Goal: Task Accomplishment & Management: Use online tool/utility

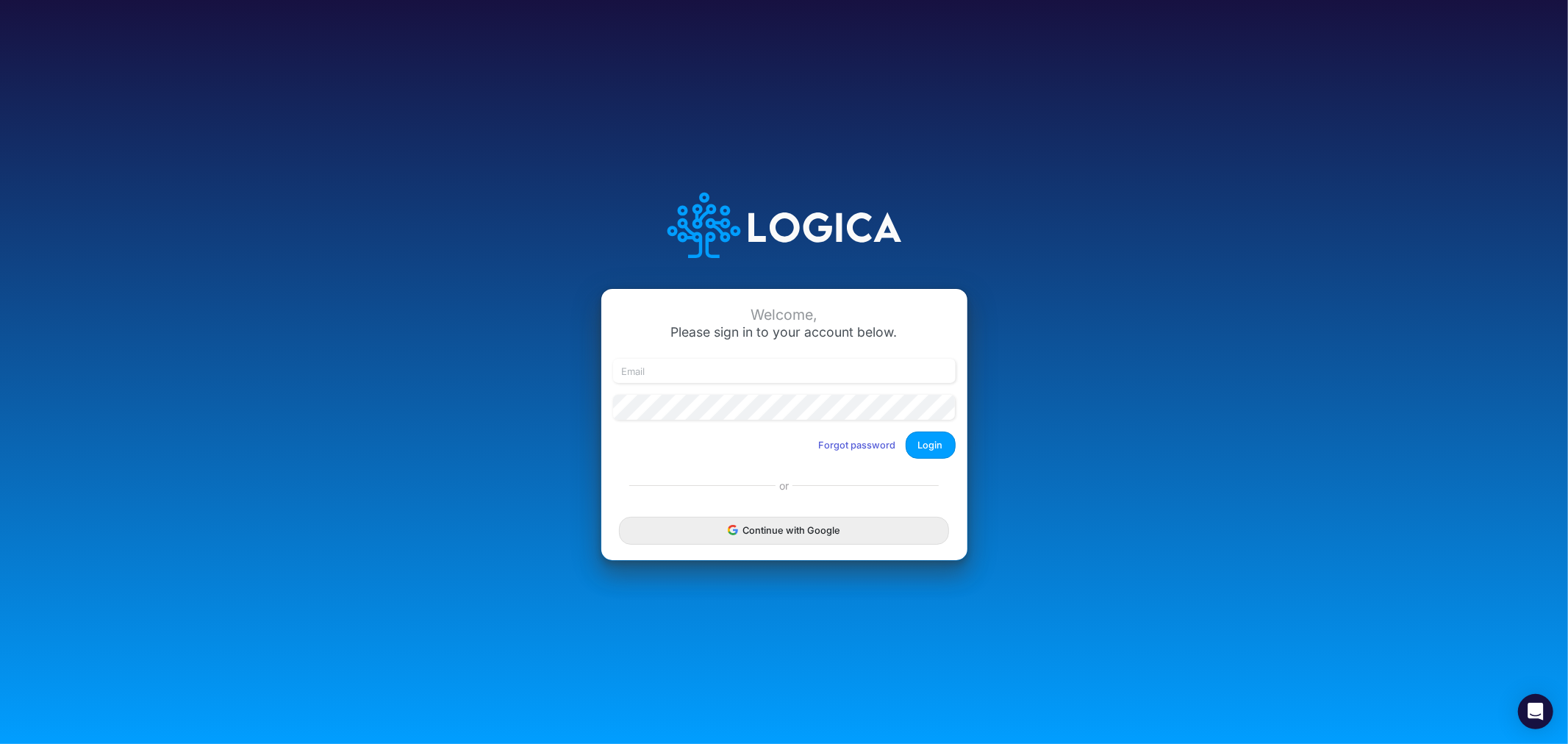
click at [761, 353] on div "Welcome, Please sign in to your account below. Forgot password Login" at bounding box center [784, 379] width 367 height 182
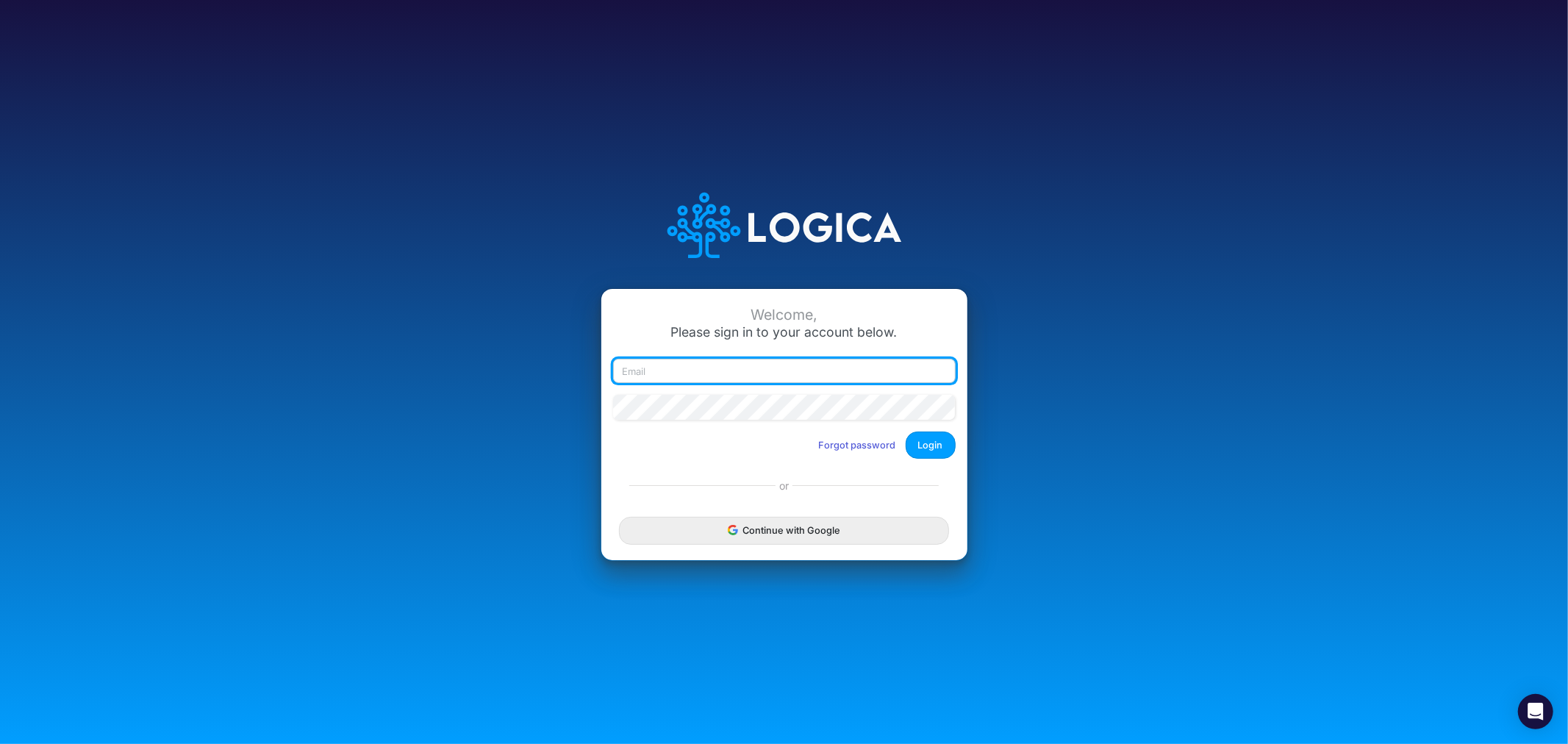
click at [761, 362] on input "email" at bounding box center [784, 371] width 343 height 25
type input "james.rau@heritage-communities.com"
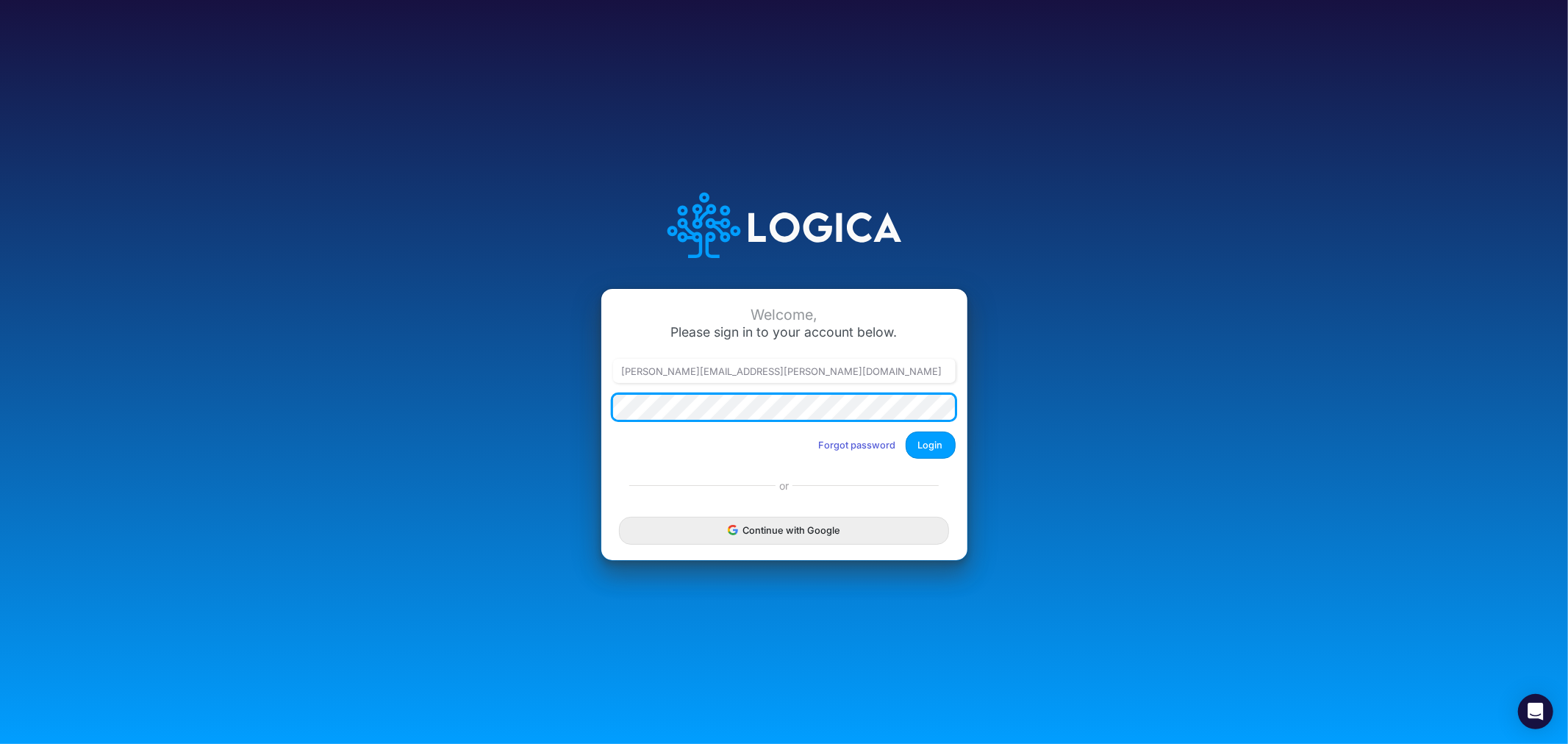
click at [906, 431] on button "Login" at bounding box center [931, 445] width 50 height 27
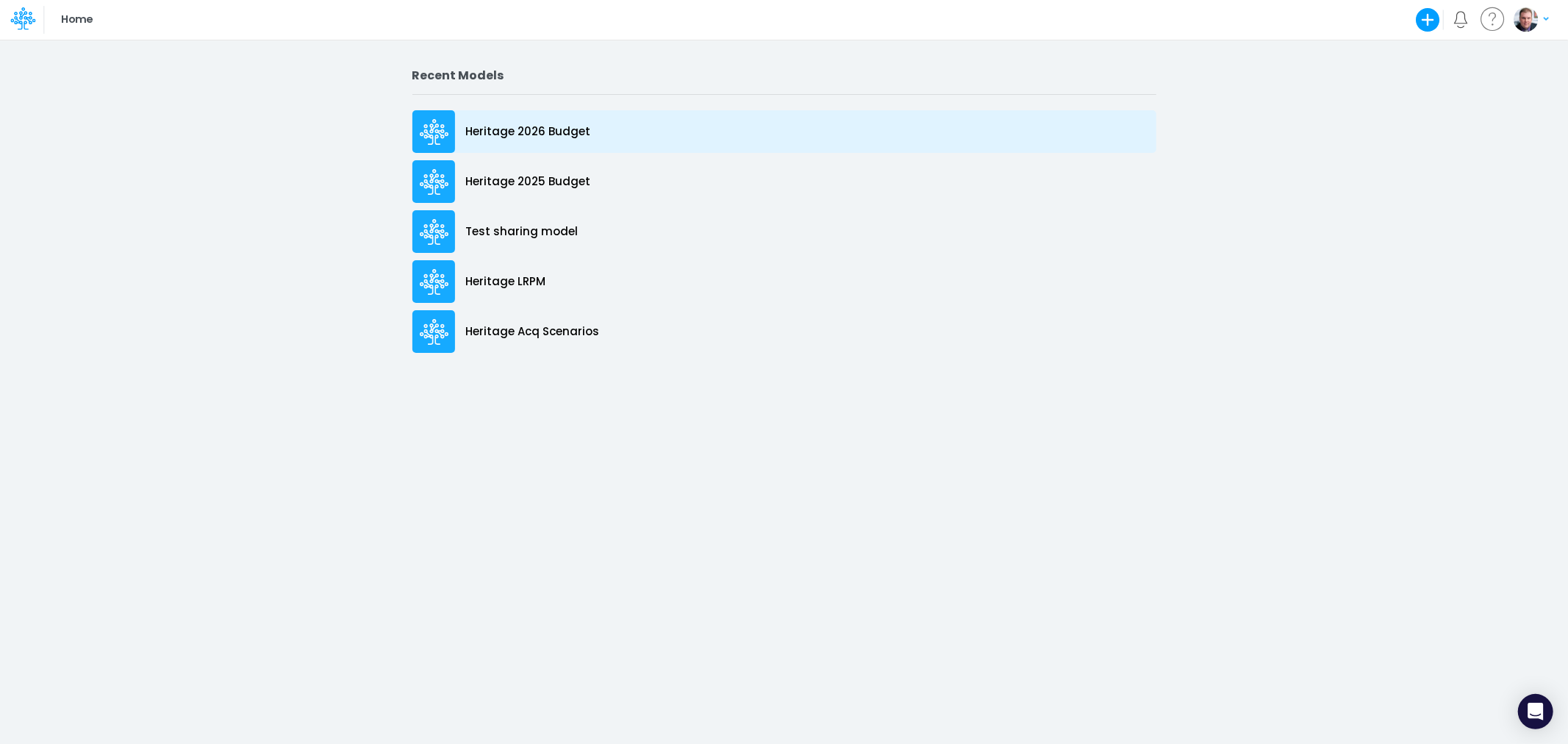
click at [527, 121] on div "Heritage 2026 Budget" at bounding box center [784, 132] width 744 height 43
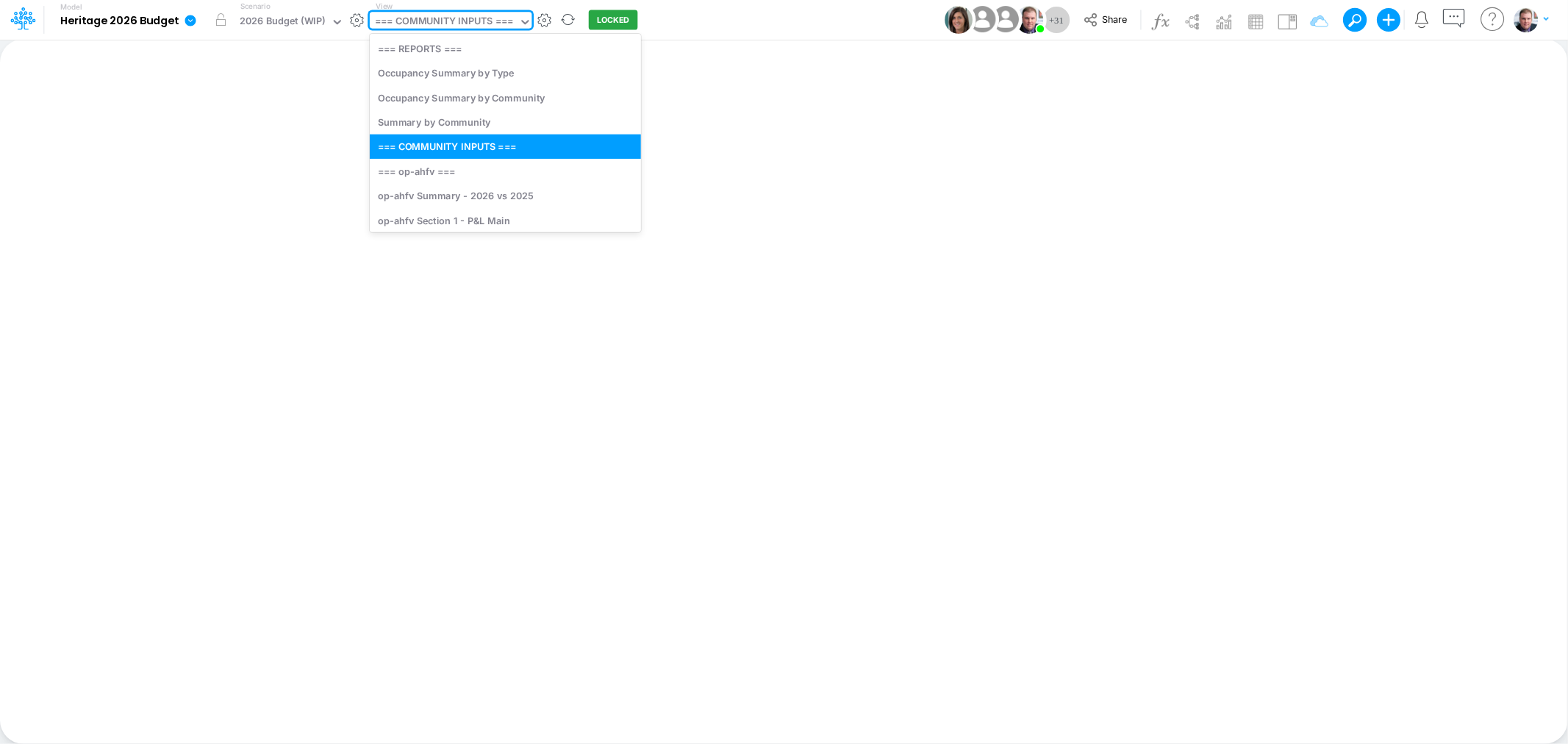
click at [449, 24] on div "=== COMMUNITY INPUTS ===" at bounding box center [444, 22] width 138 height 17
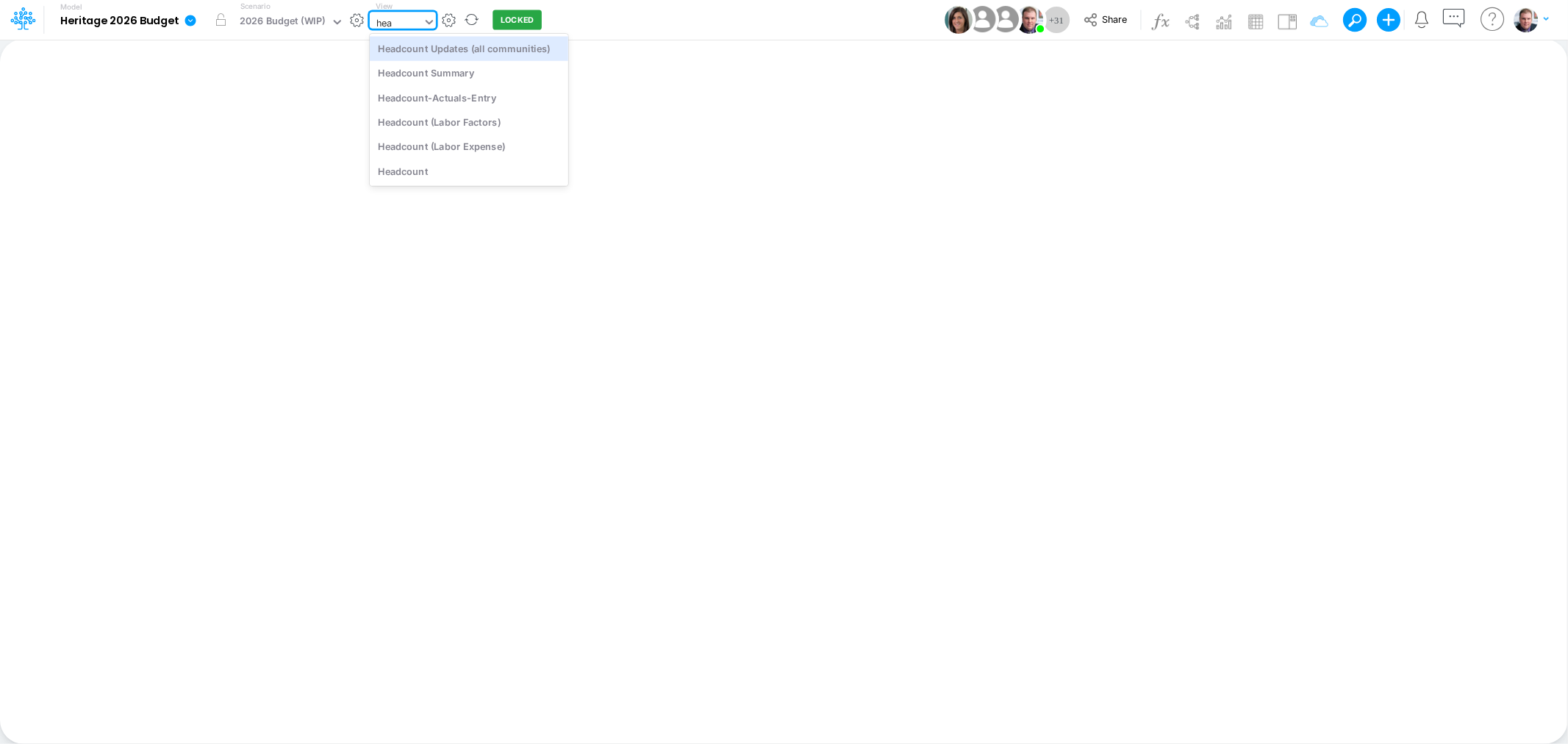
type input "head"
click at [460, 122] on div "Headcount (Labor Factors)" at bounding box center [469, 121] width 198 height 24
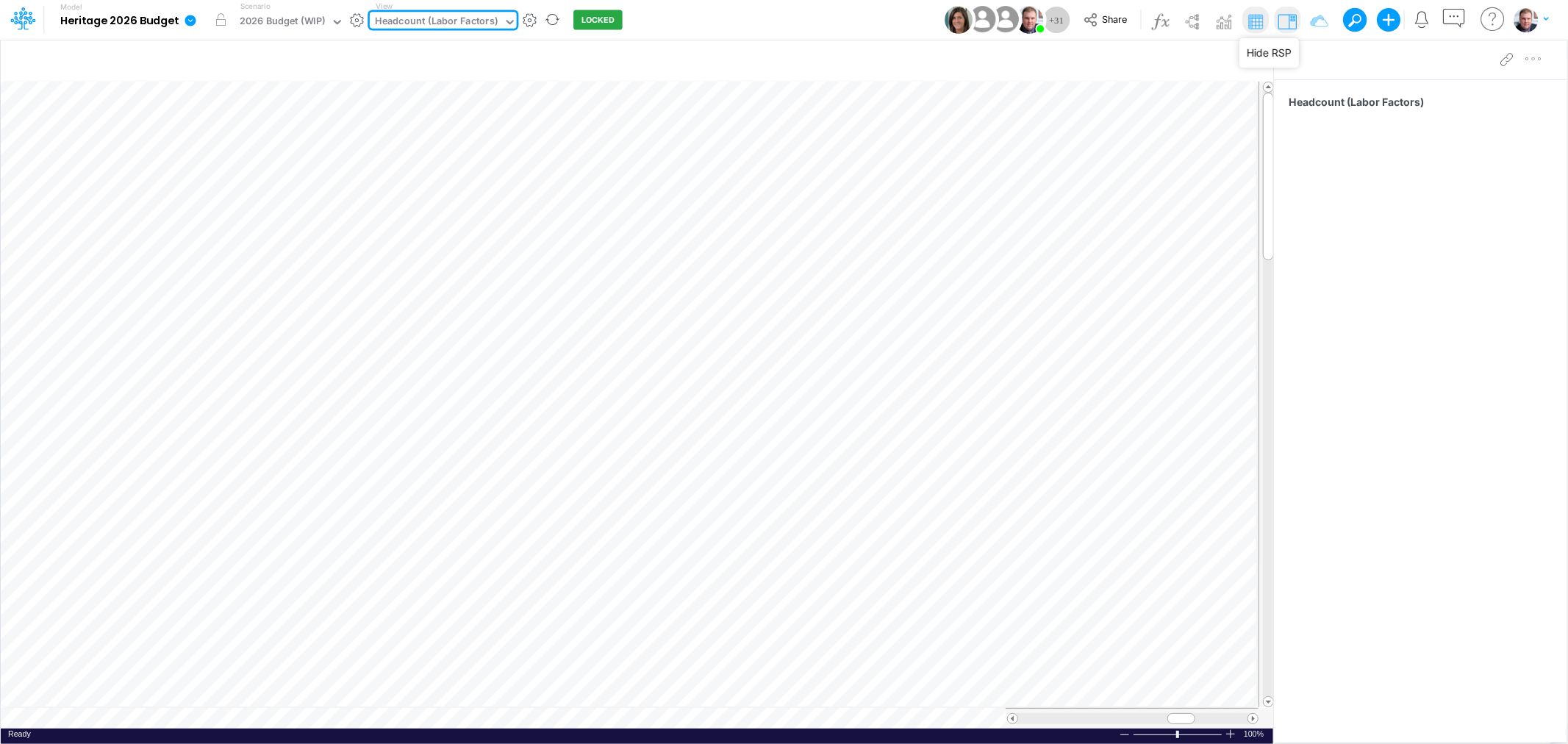
click at [1294, 19] on img at bounding box center [1287, 21] width 24 height 24
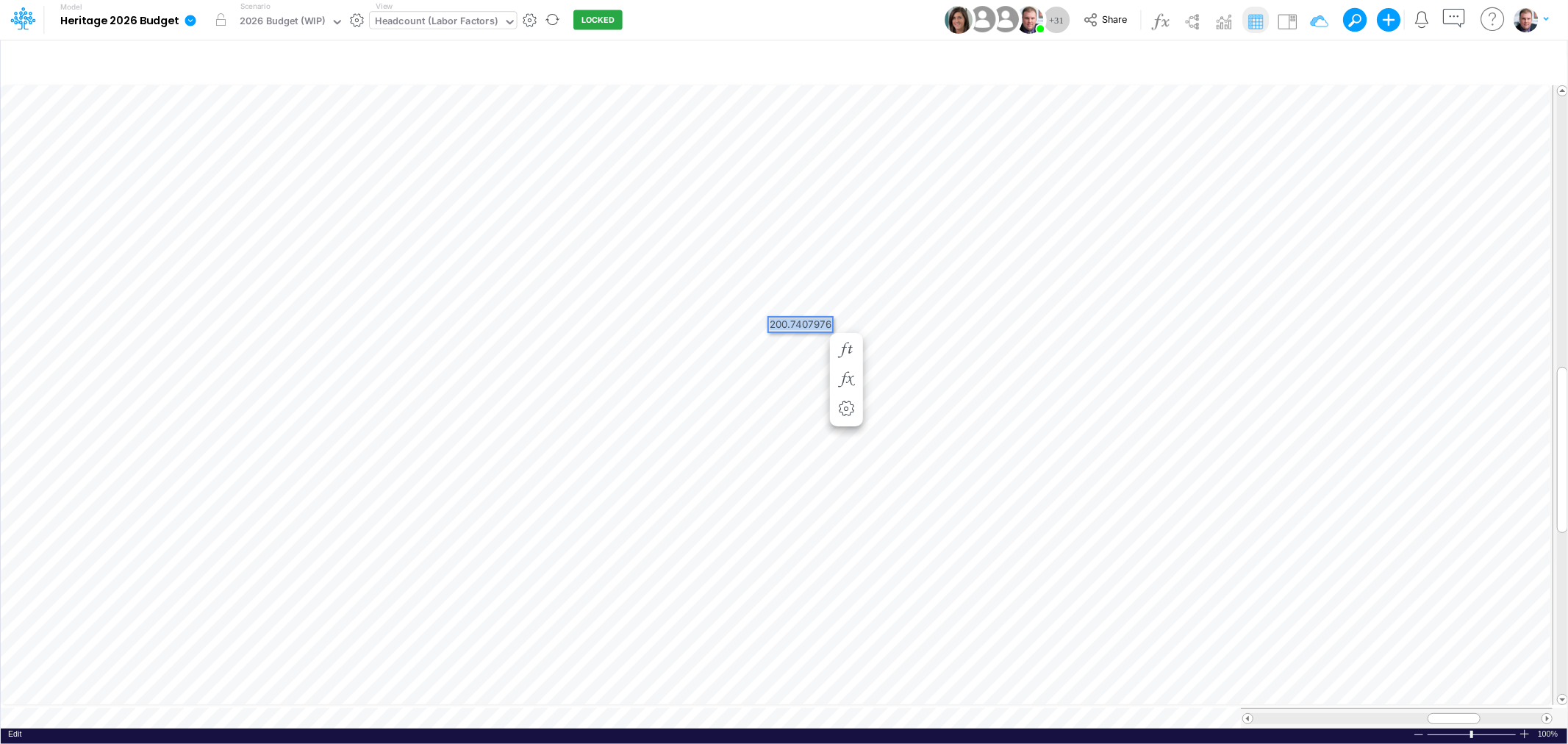
click at [763, 322] on div "Paste Cut Copy AutoFill 200.7407976" at bounding box center [784, 406] width 1567 height 647
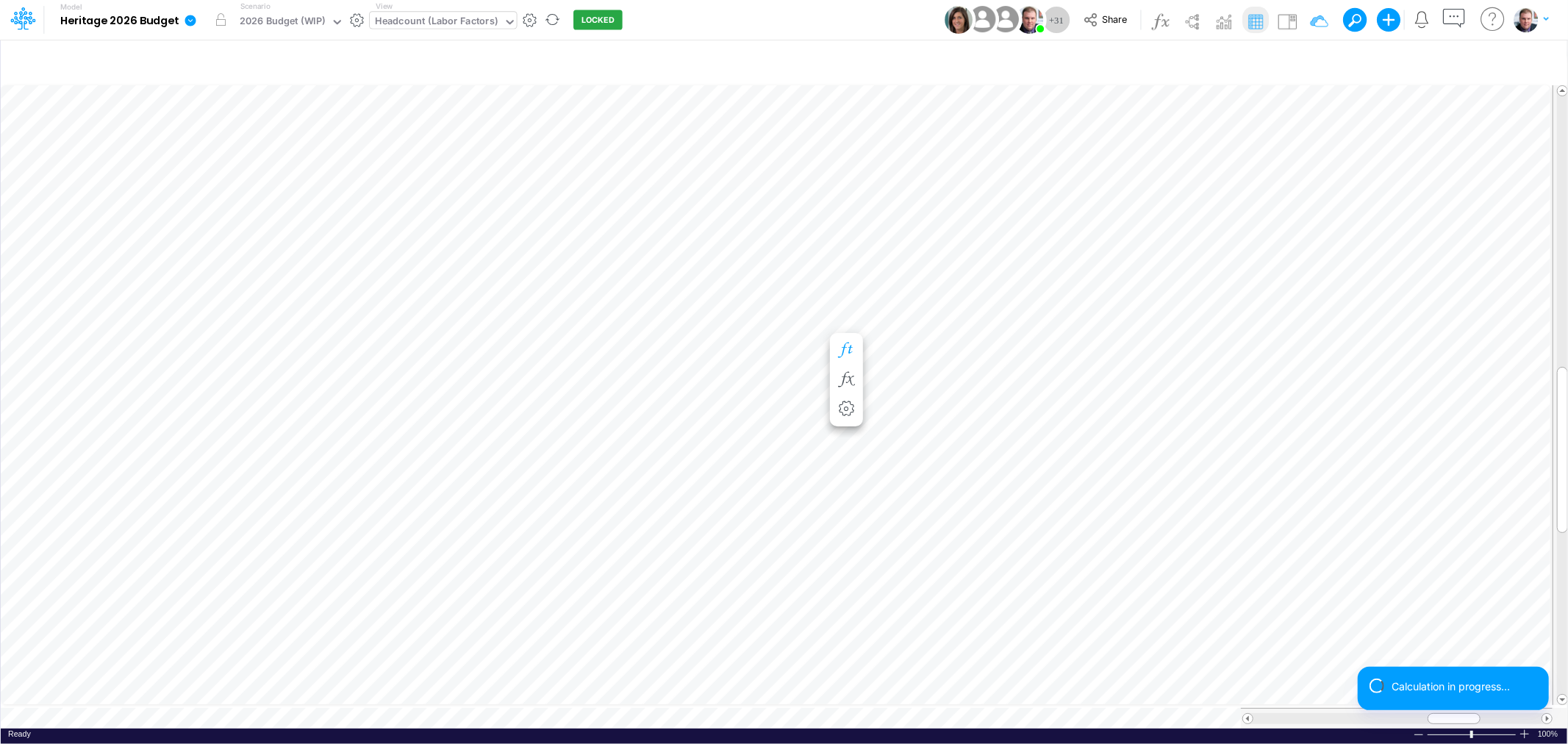
scroll to position [0, 1]
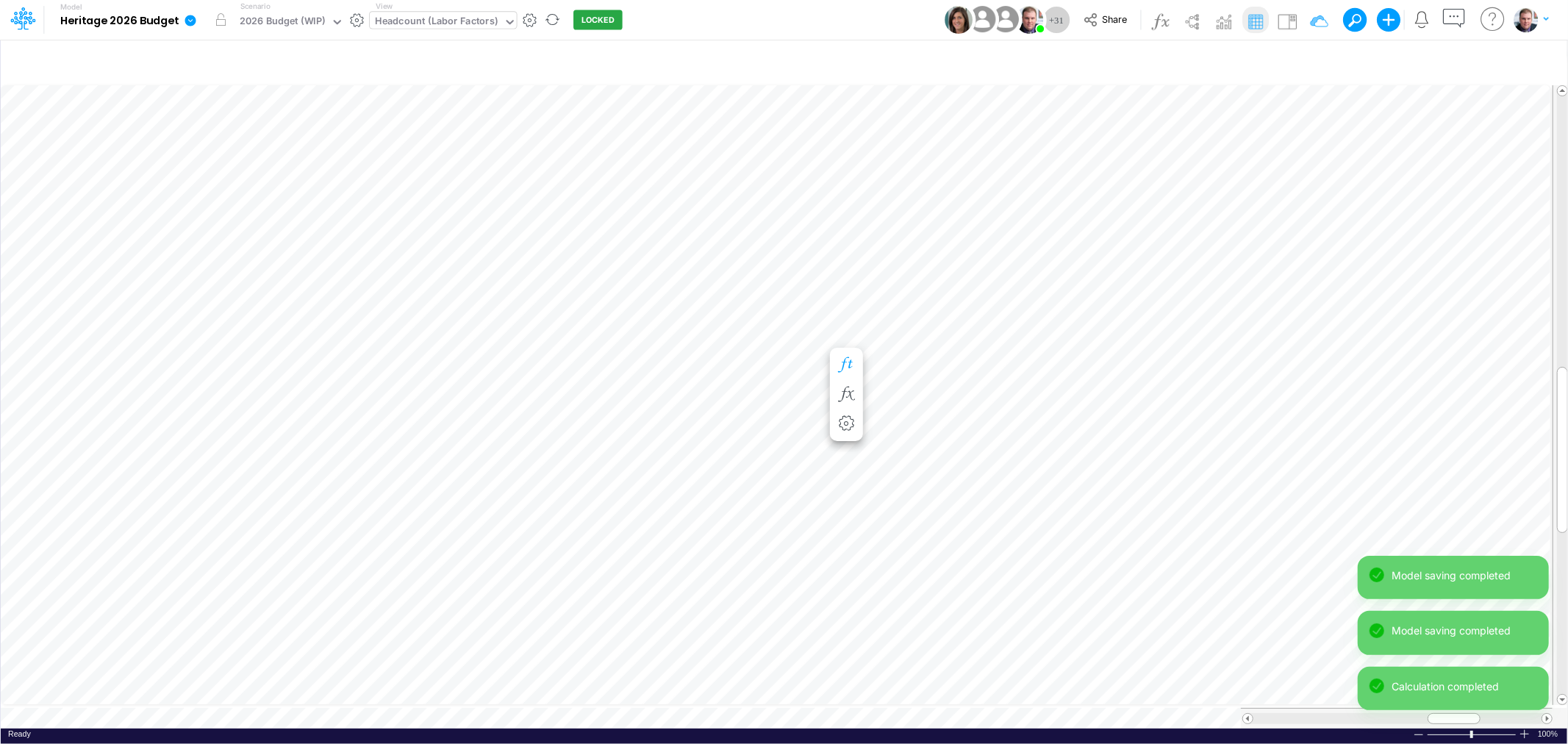
scroll to position [0, 1]
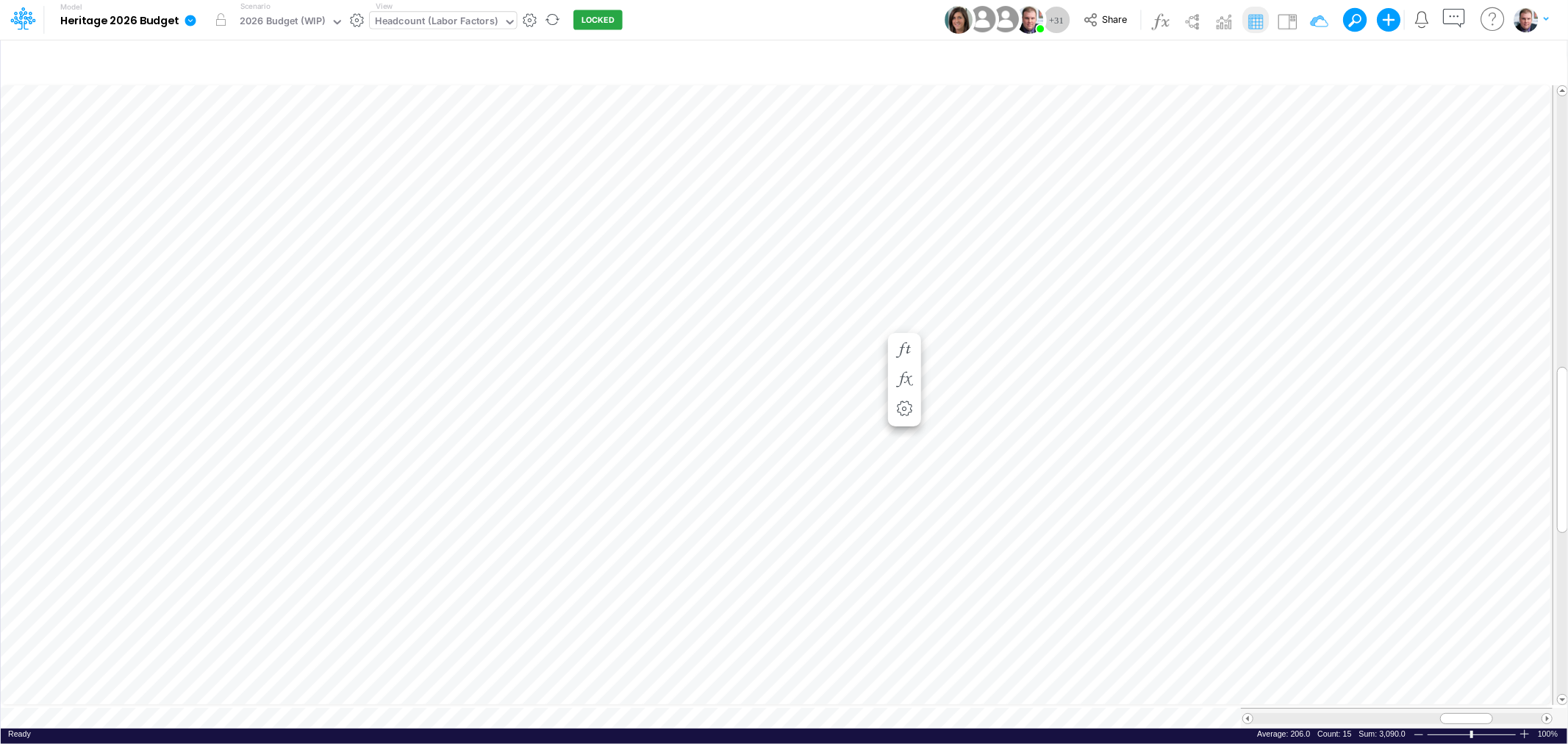
scroll to position [0, 1]
click at [1248, 714] on span at bounding box center [1247, 718] width 10 height 10
drag, startPoint x: 1457, startPoint y: 709, endPoint x: 1416, endPoint y: 709, distance: 41.0
click at [1416, 714] on span at bounding box center [1411, 718] width 10 height 10
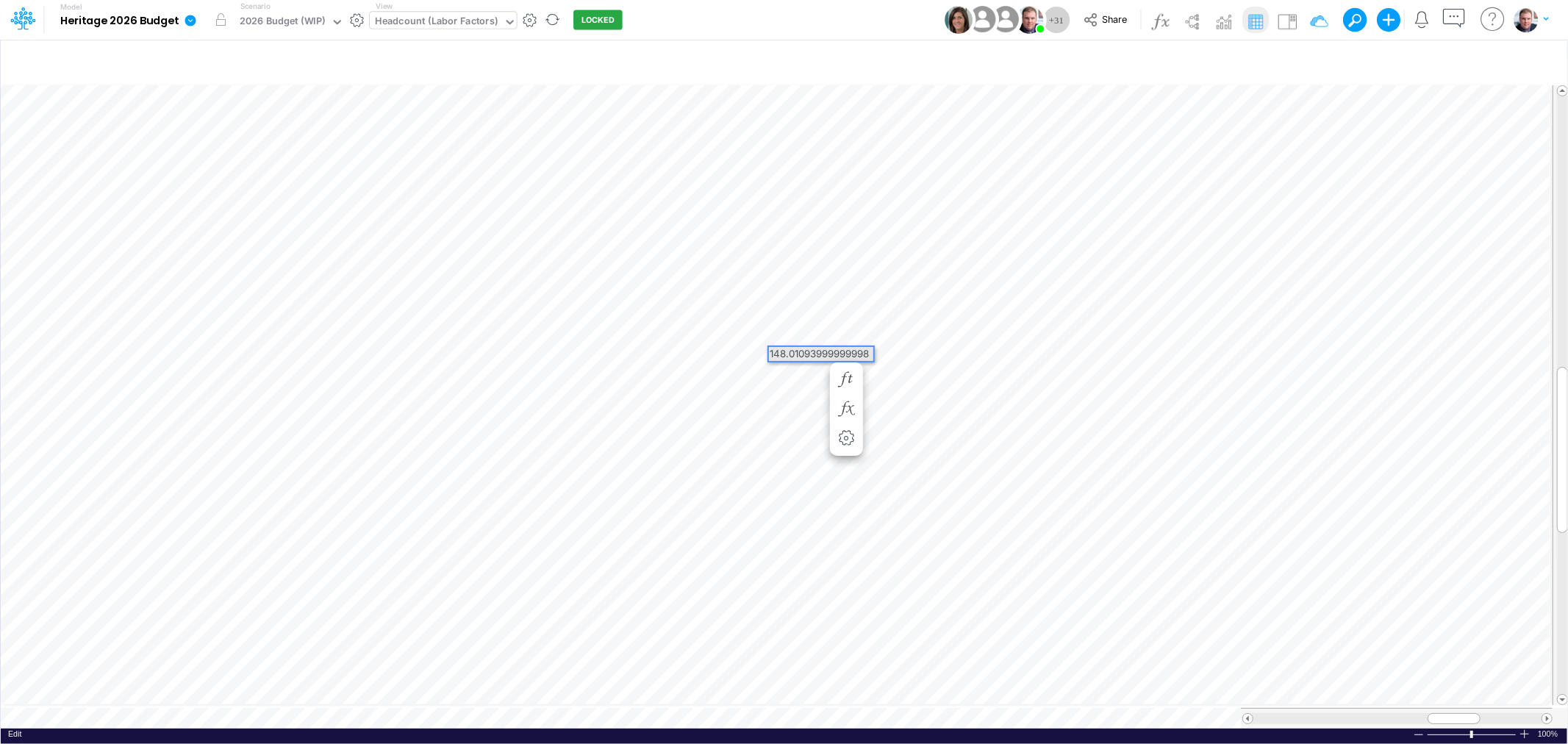
click at [802, 353] on div "148.01093999999998" at bounding box center [822, 354] width 104 height 14
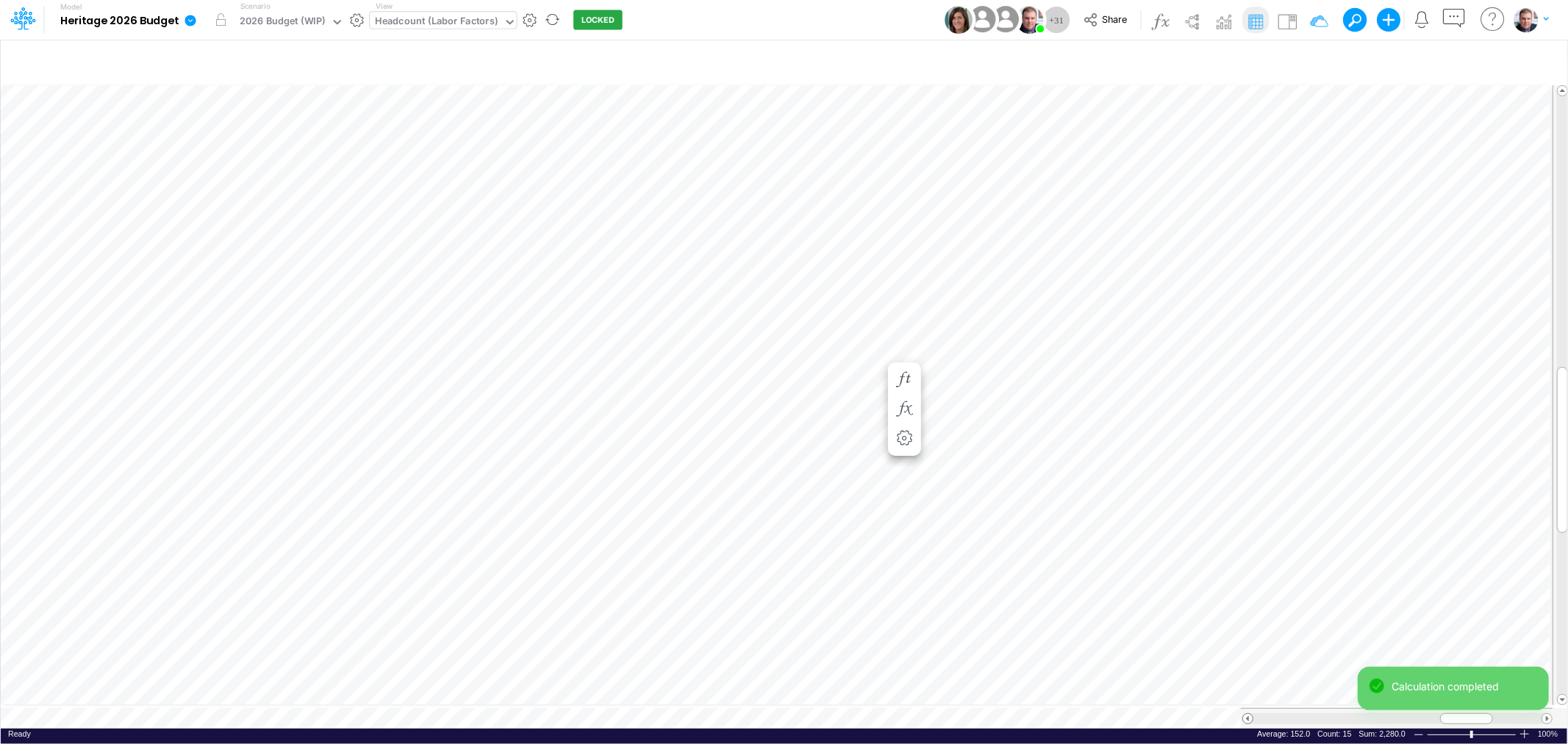
scroll to position [0, 1]
click at [1250, 714] on span at bounding box center [1247, 718] width 10 height 10
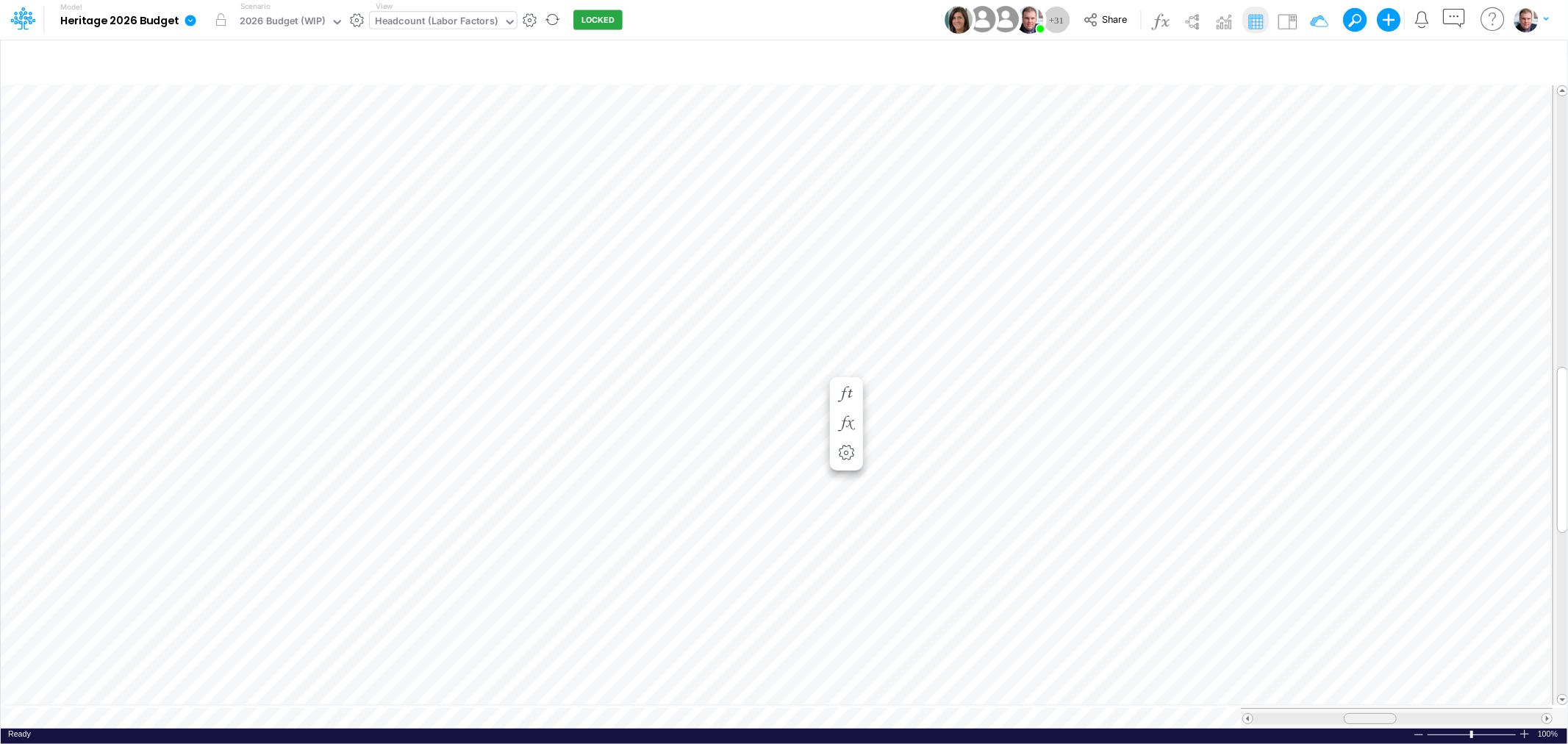
drag, startPoint x: 1464, startPoint y: 712, endPoint x: 1356, endPoint y: 701, distance: 108.6
click at [1379, 714] on div at bounding box center [1371, 719] width 53 height 11
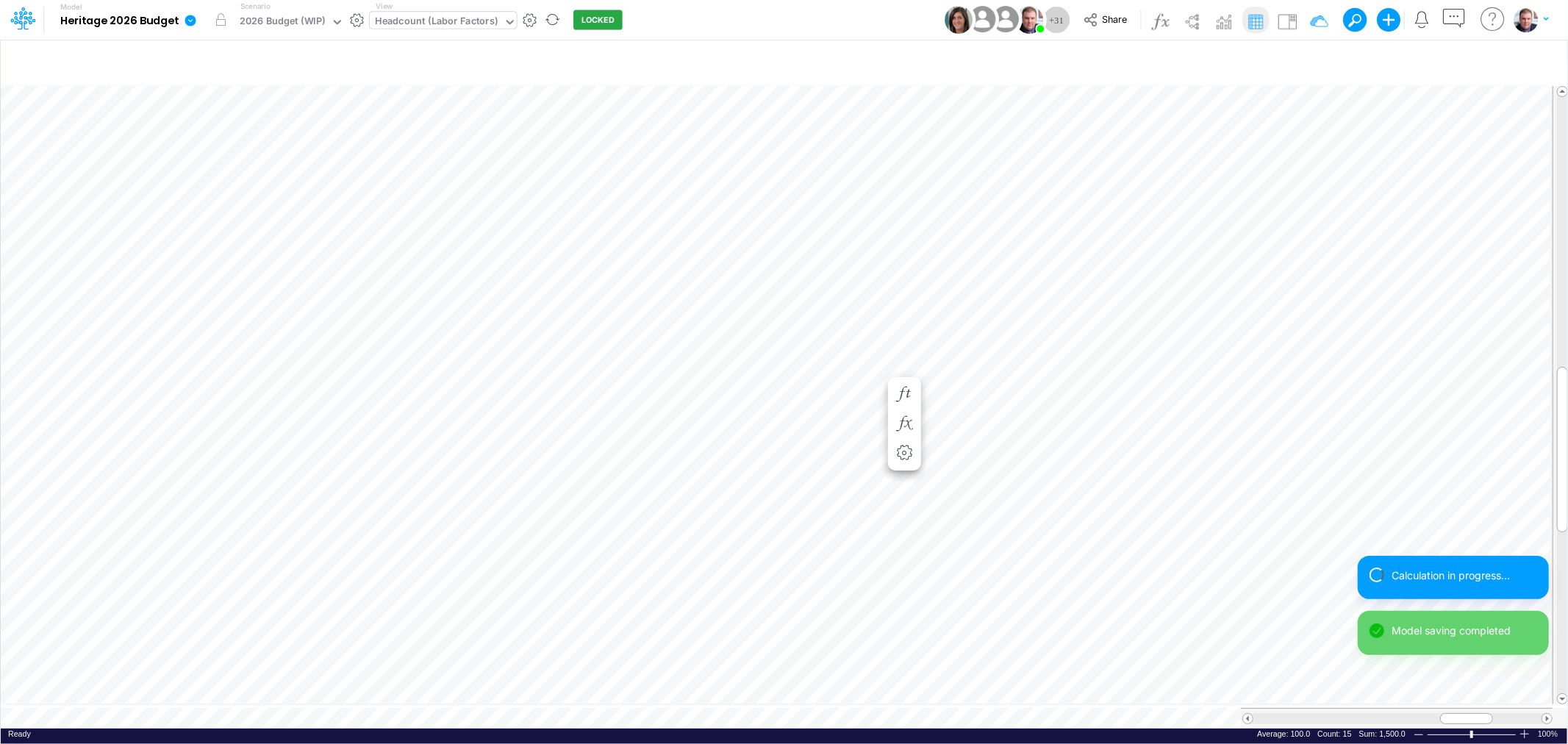
scroll to position [0, 1]
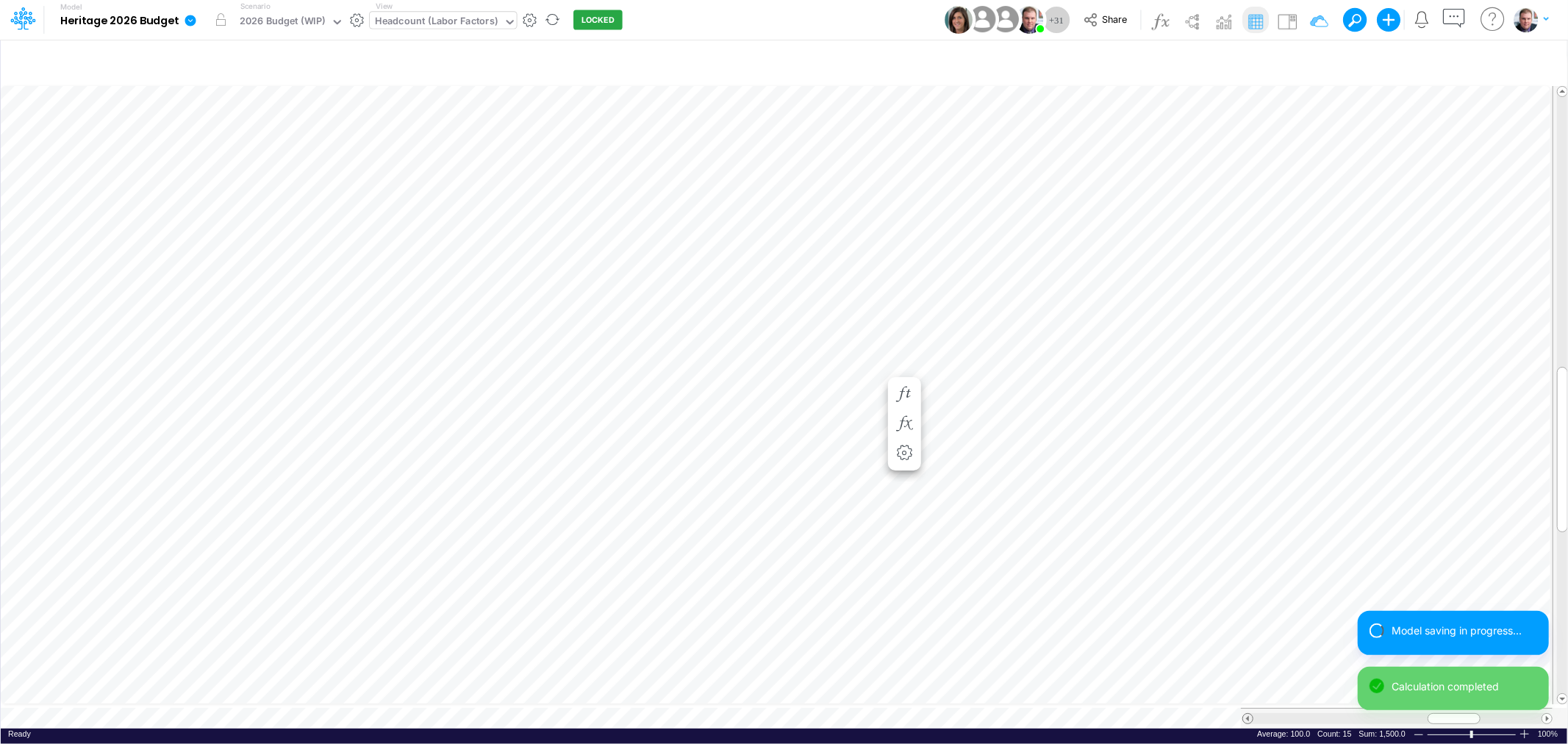
click at [1247, 714] on span at bounding box center [1247, 718] width 10 height 10
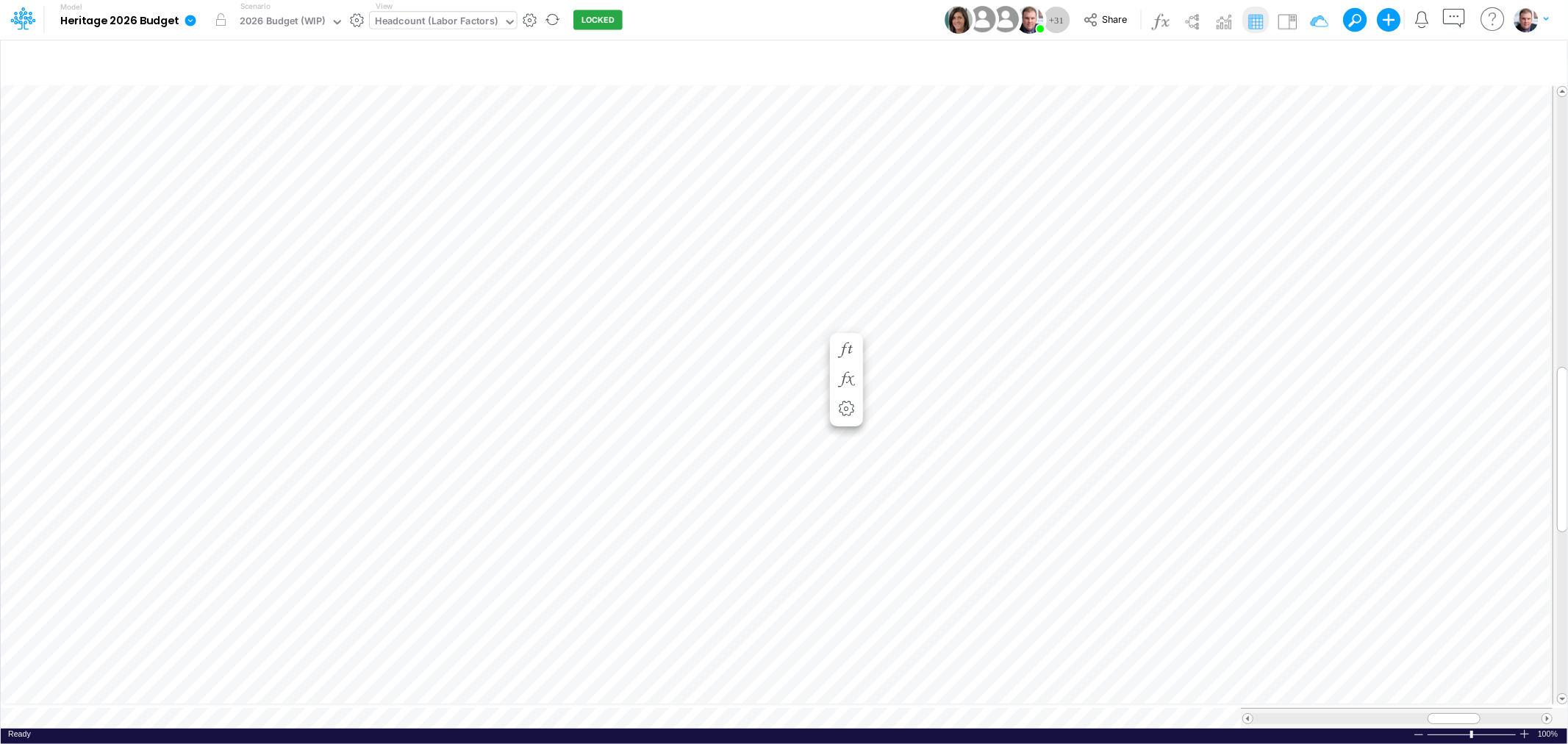
scroll to position [0, 1]
click at [746, 358] on div "Paste Cut Copy AutoFill 152" at bounding box center [784, 406] width 1567 height 647
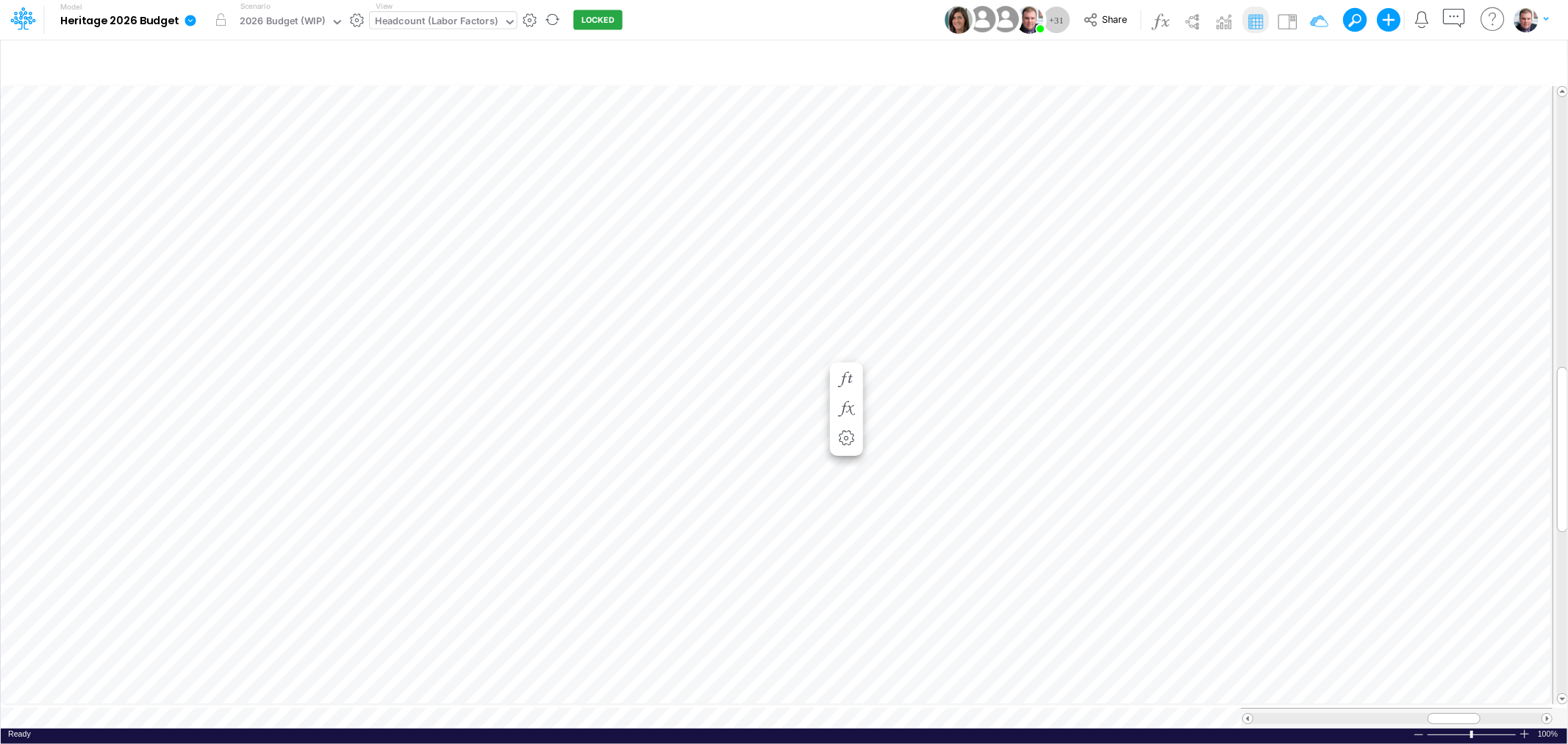
scroll to position [0, 1]
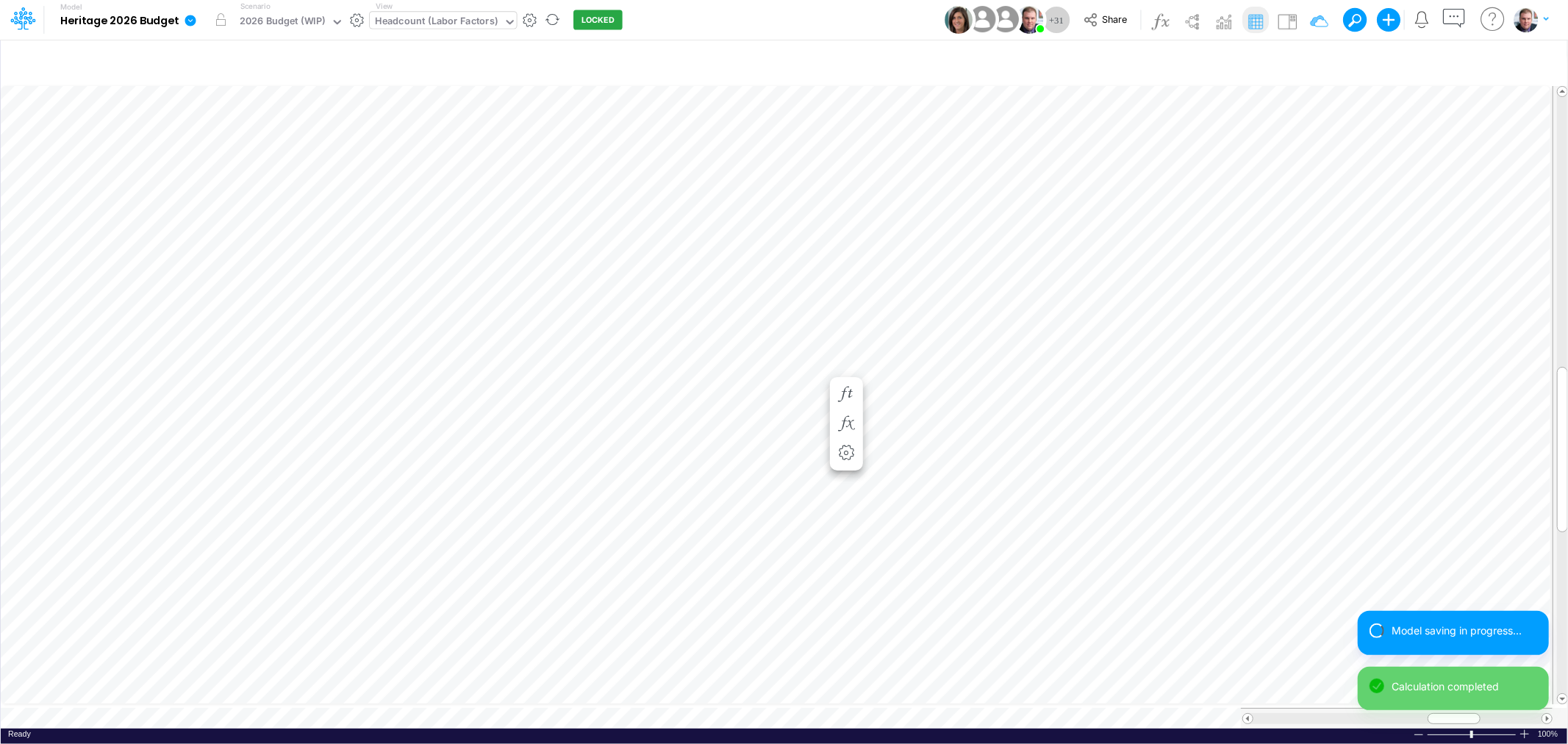
scroll to position [0, 1]
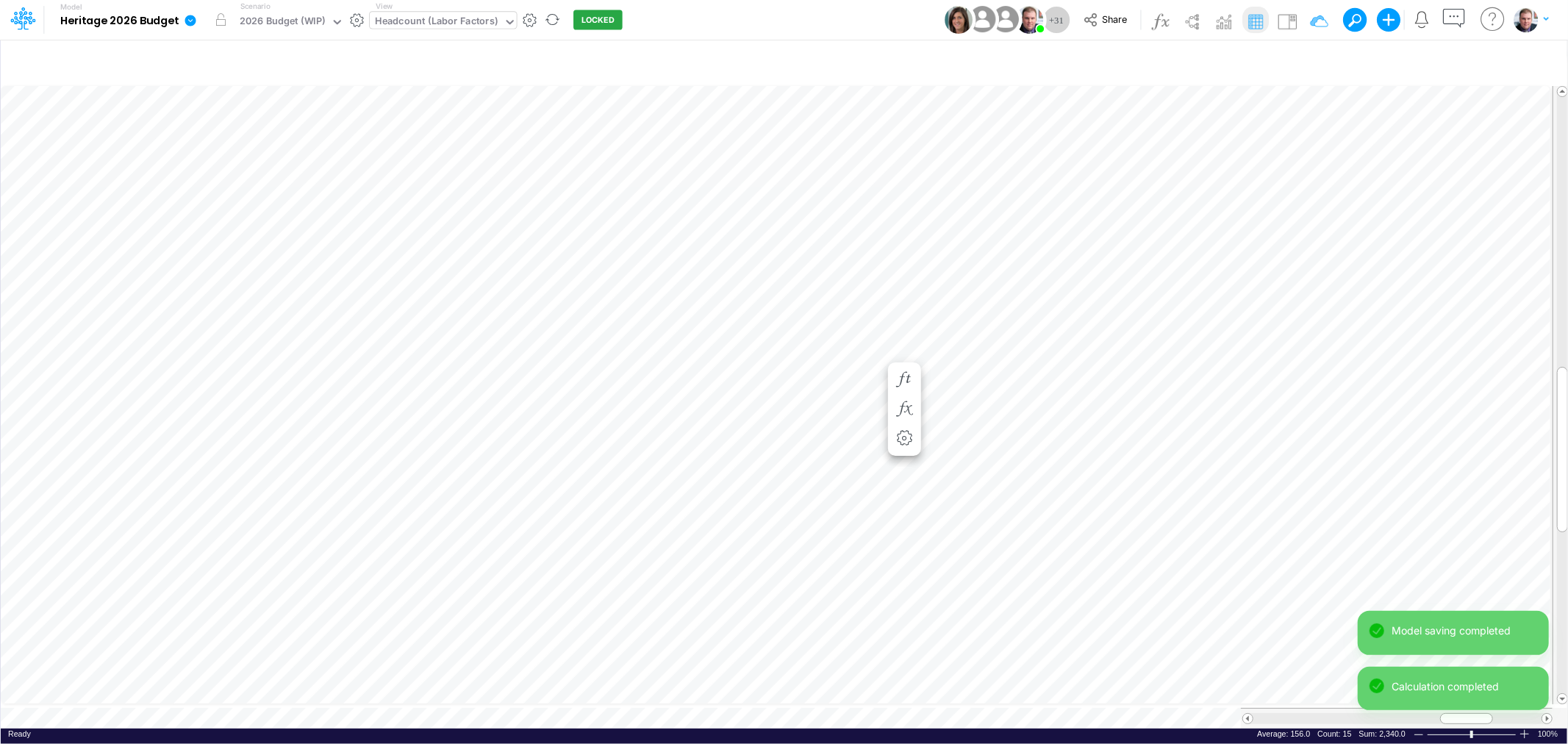
scroll to position [0, 1]
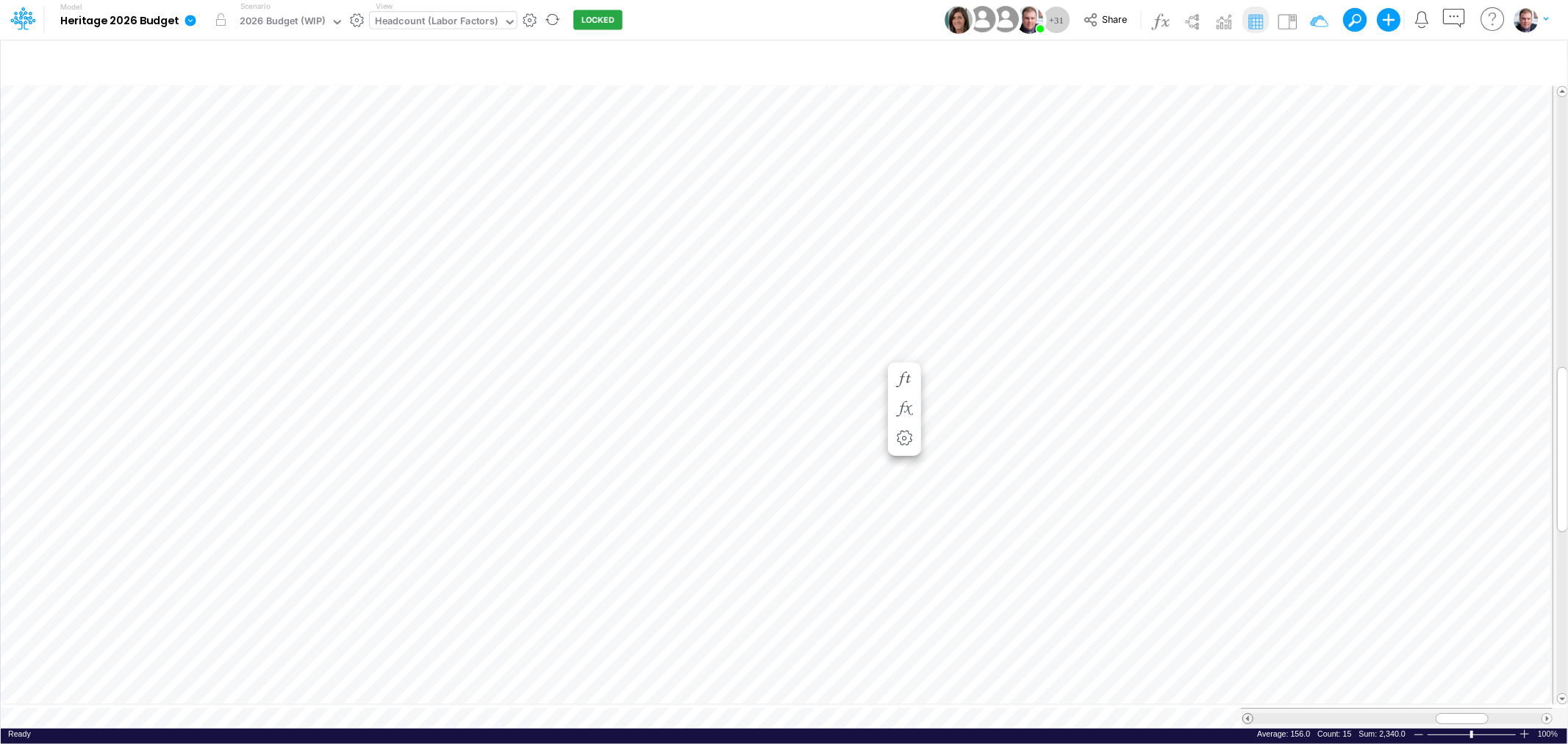
click at [1245, 714] on span at bounding box center [1247, 718] width 10 height 10
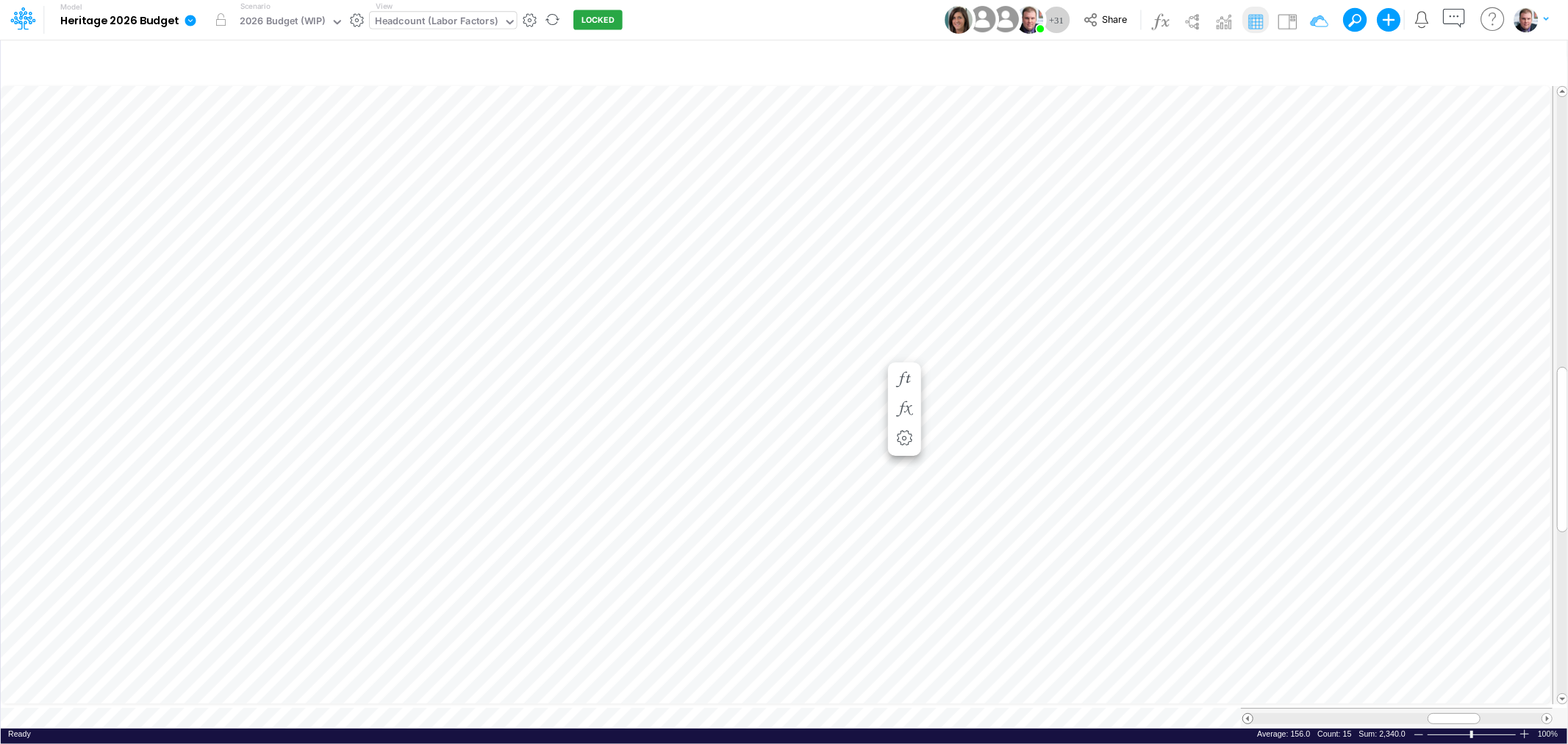
click at [1245, 714] on span at bounding box center [1247, 718] width 10 height 10
drag, startPoint x: 1445, startPoint y: 715, endPoint x: 1376, endPoint y: 709, distance: 69.3
click at [1380, 714] on div at bounding box center [1399, 719] width 53 height 11
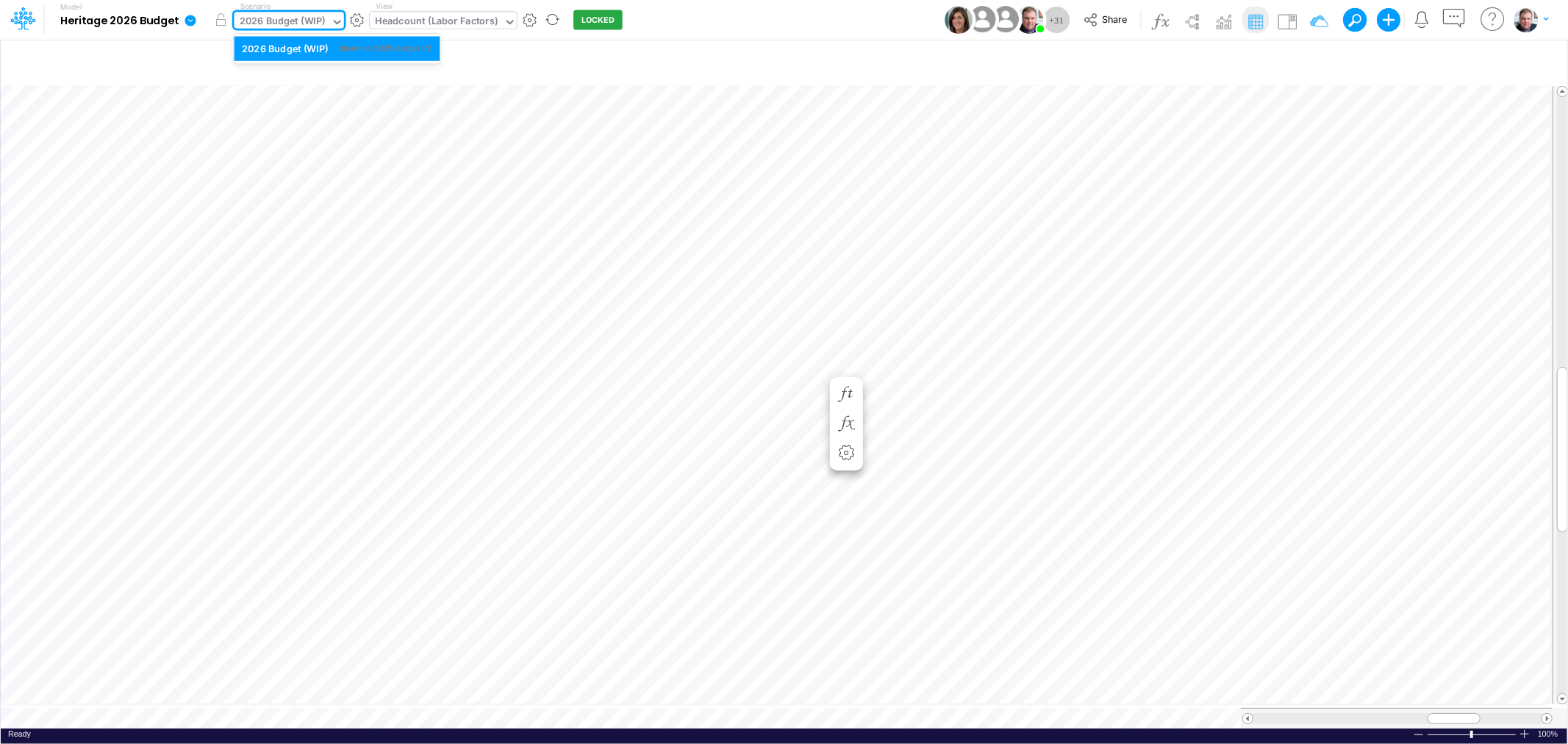
click at [318, 19] on div "2026 Budget (WIP)" at bounding box center [282, 22] width 86 height 17
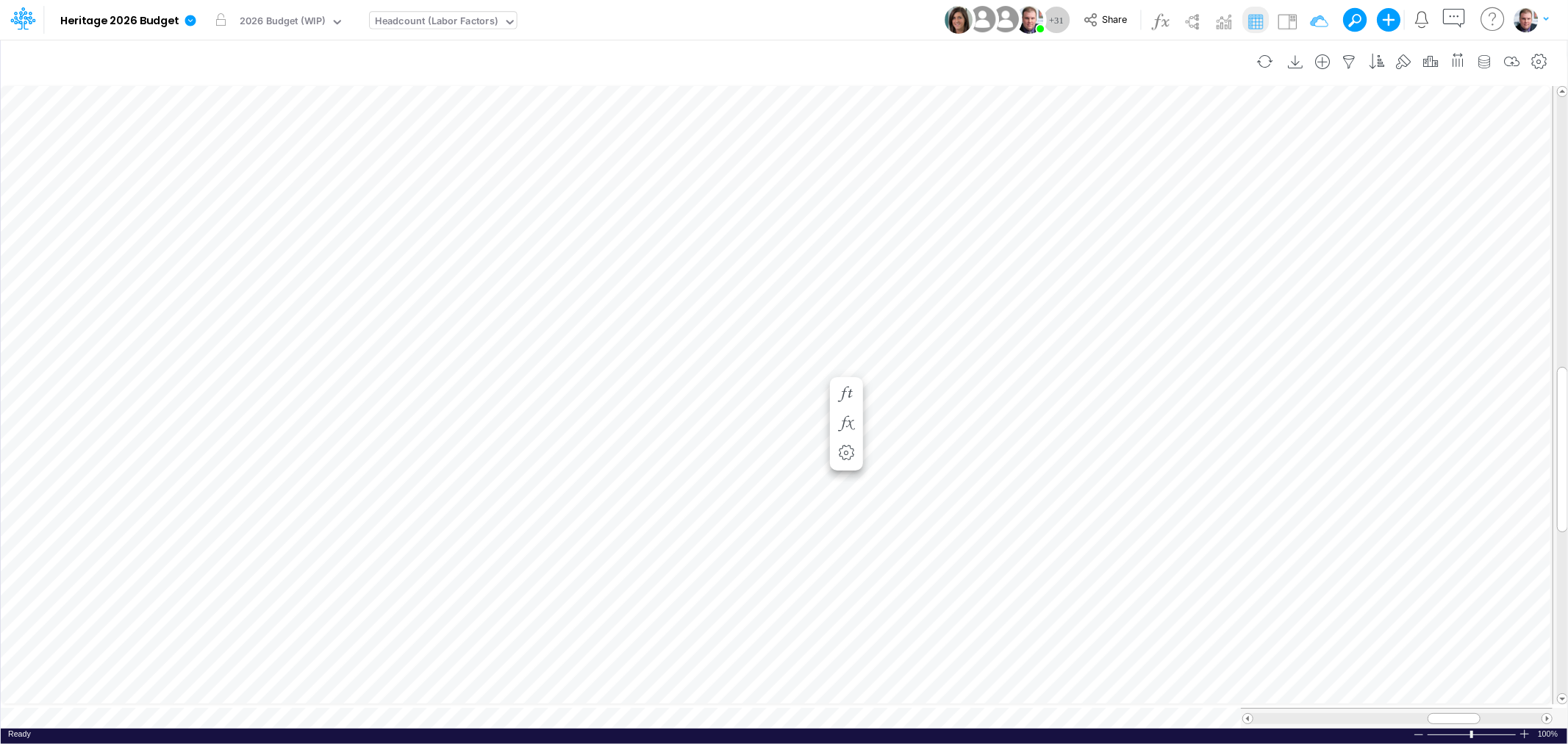
click at [678, 42] on div "Insert new Conditional formatting" at bounding box center [784, 62] width 1567 height 42
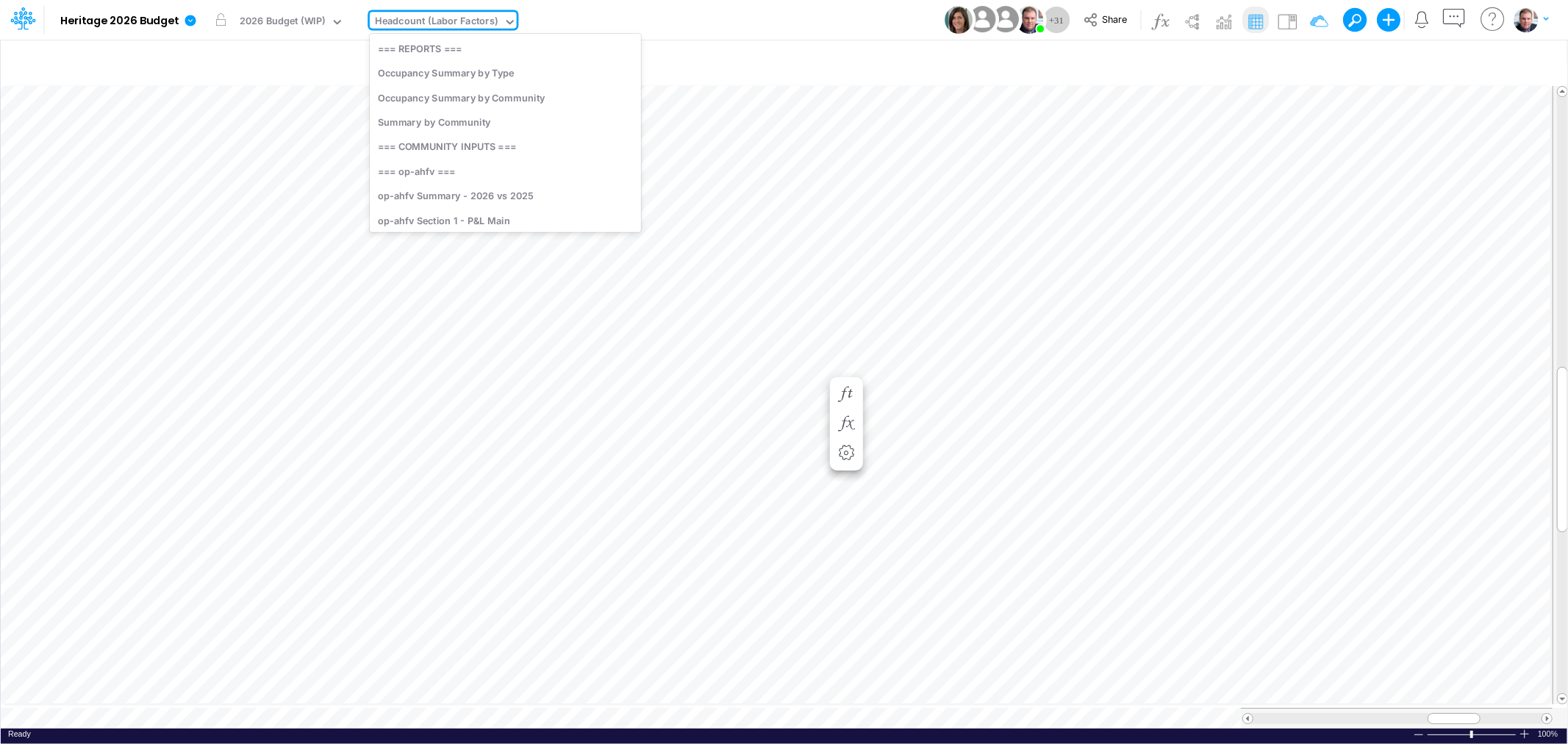
click at [447, 14] on div "Headcount (Labor Factors)" at bounding box center [436, 22] width 123 height 17
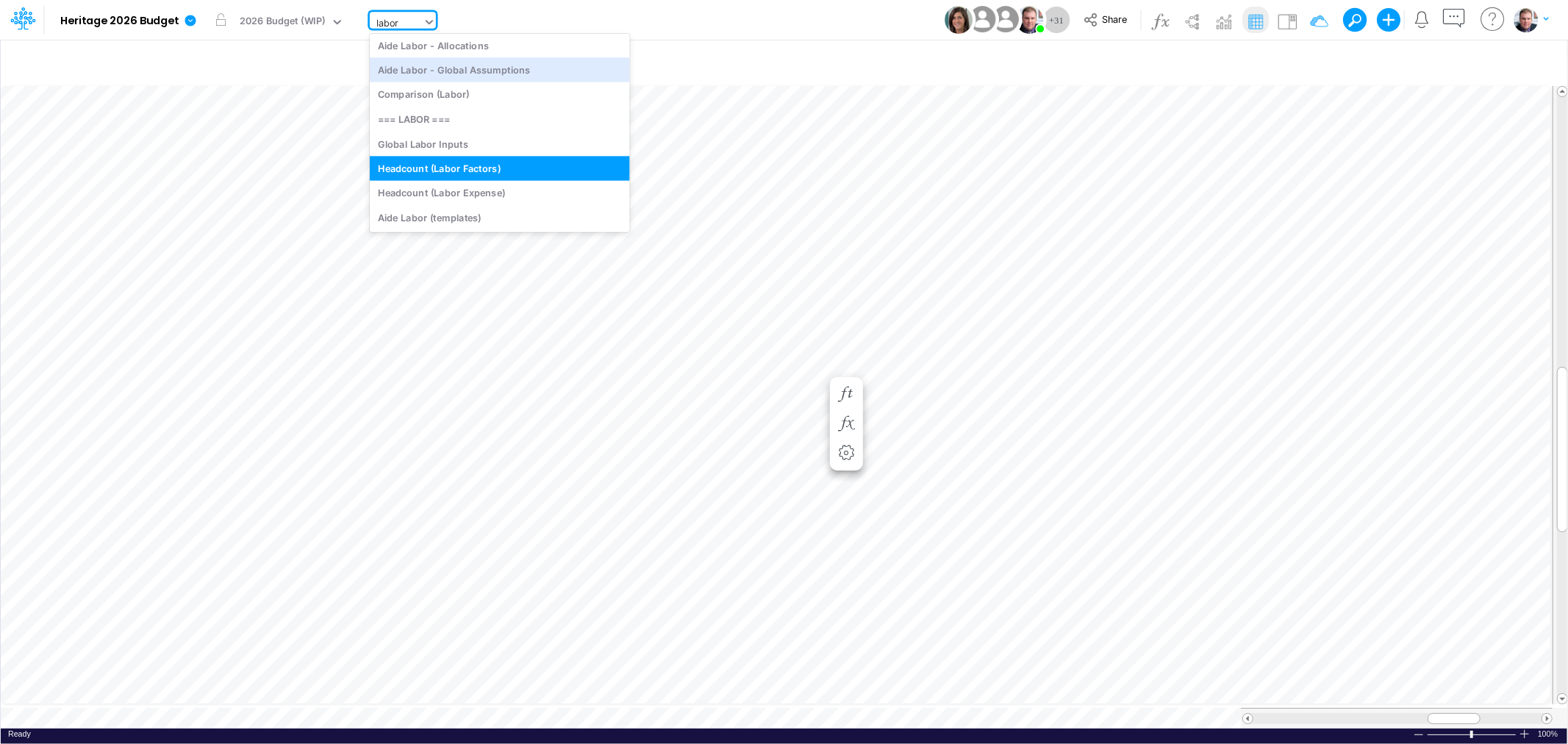
type input "labor"
click at [757, 8] on div "Model Heritage 2026 Budget Edit model settings Duplicate Import QuickBooks Quic…" at bounding box center [784, 19] width 1411 height 40
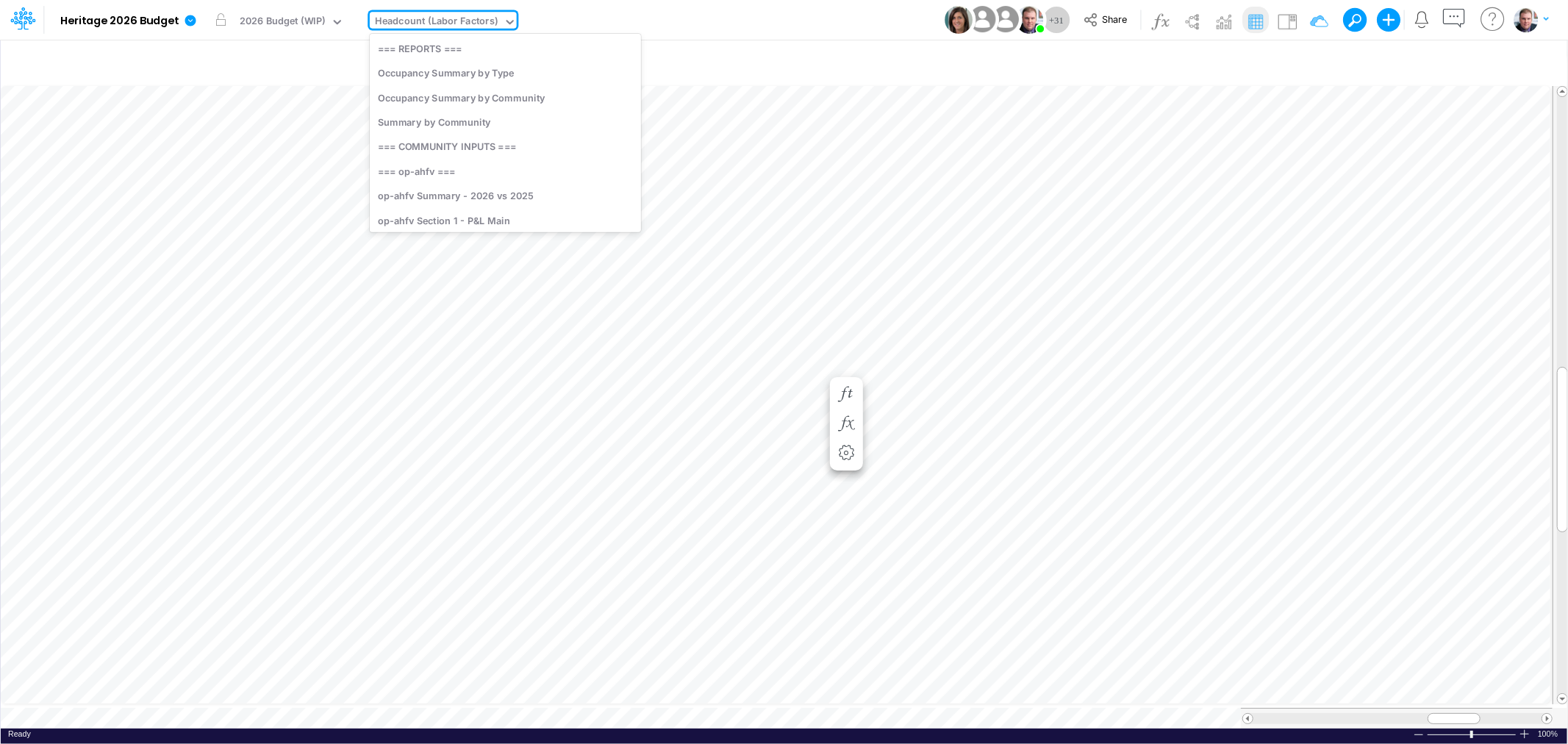
click at [476, 20] on div "Headcount (Labor Factors)" at bounding box center [436, 22] width 123 height 17
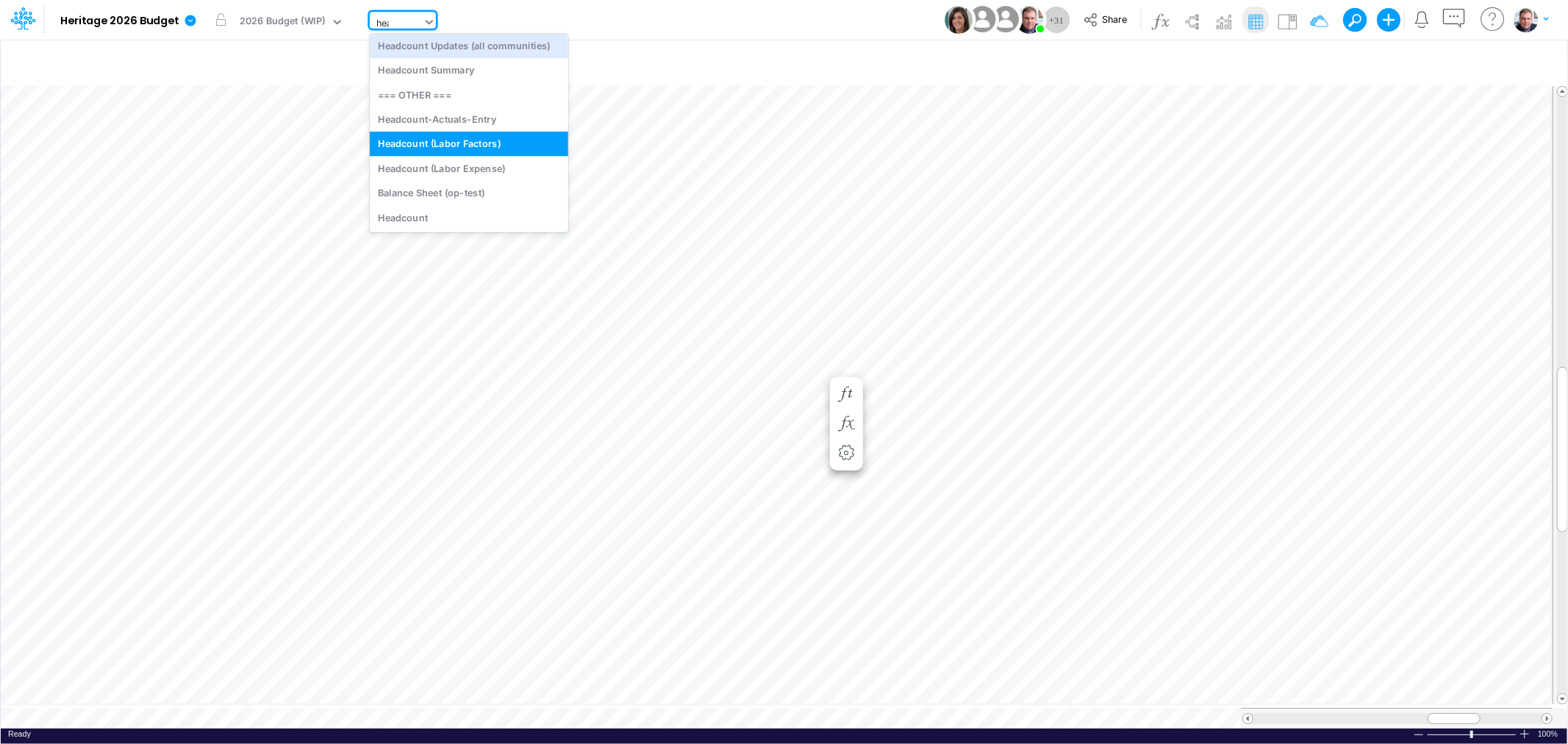
scroll to position [0, 0]
type input "h"
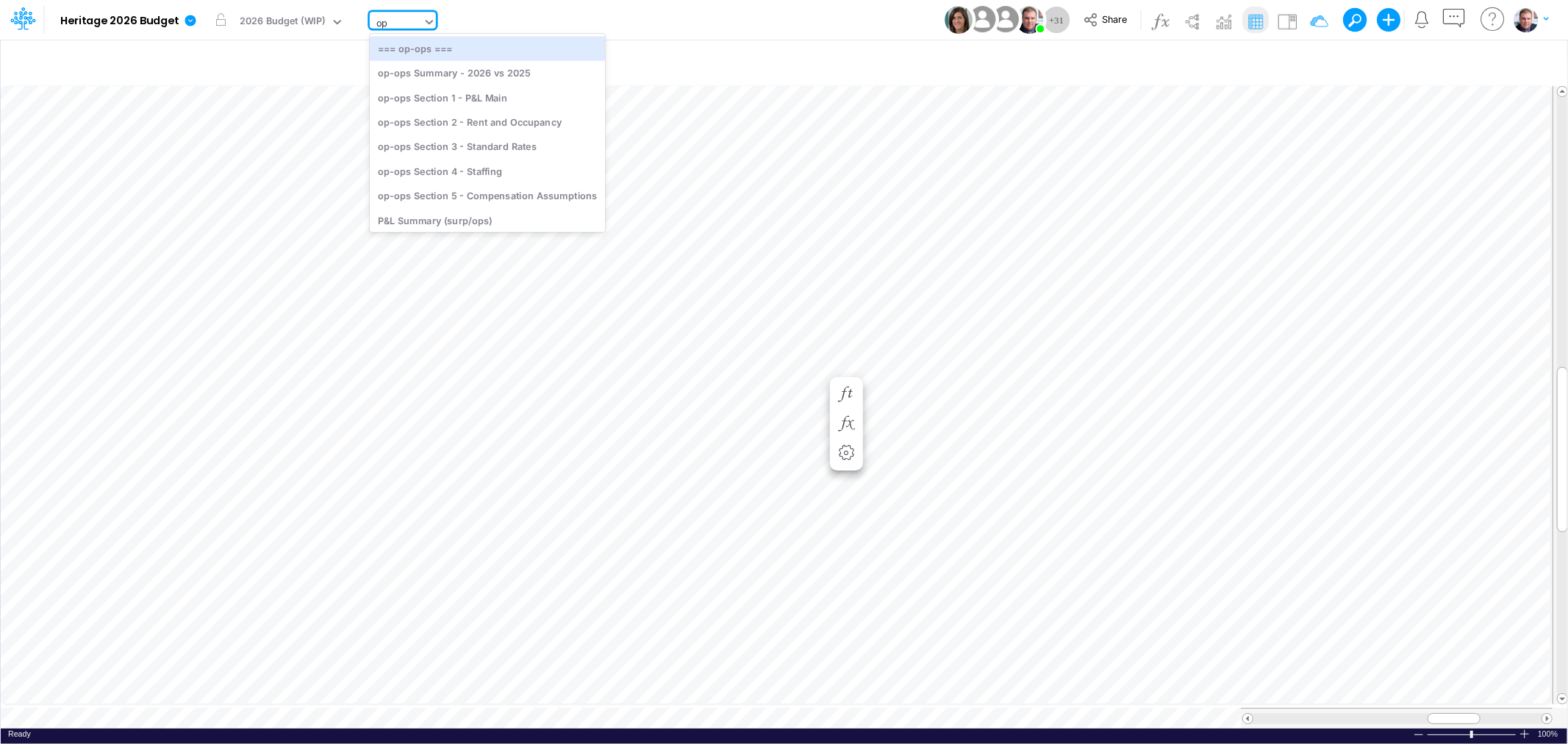
type input "ops"
click at [506, 141] on div "op-ops Section 3 - Standard Rates" at bounding box center [488, 146] width 236 height 24
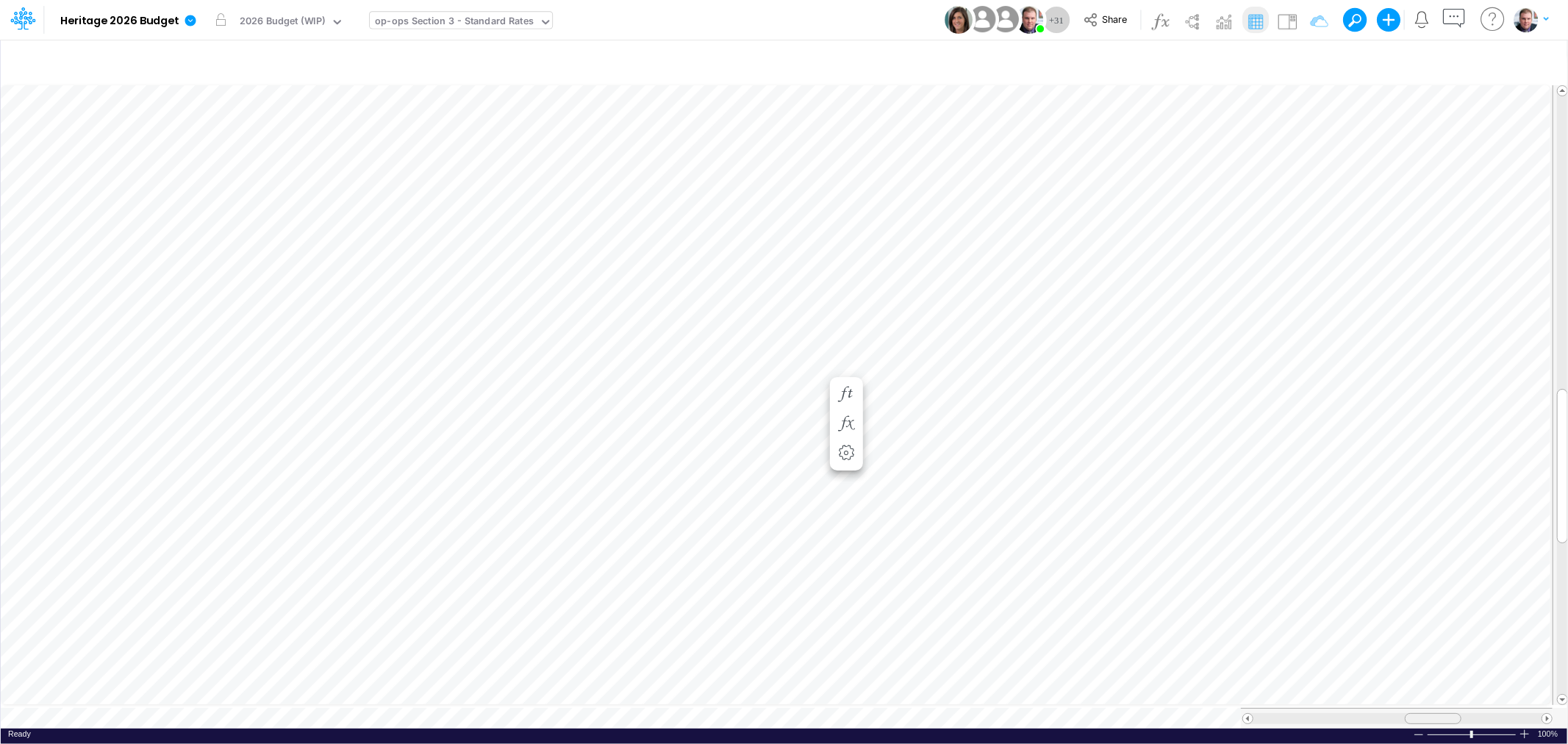
drag, startPoint x: 1415, startPoint y: 710, endPoint x: 1431, endPoint y: 710, distance: 16.0
click at [1431, 714] on span at bounding box center [1433, 718] width 10 height 10
drag, startPoint x: 1425, startPoint y: 706, endPoint x: 1451, endPoint y: 709, distance: 26.2
click at [1451, 714] on div at bounding box center [1459, 719] width 66 height 11
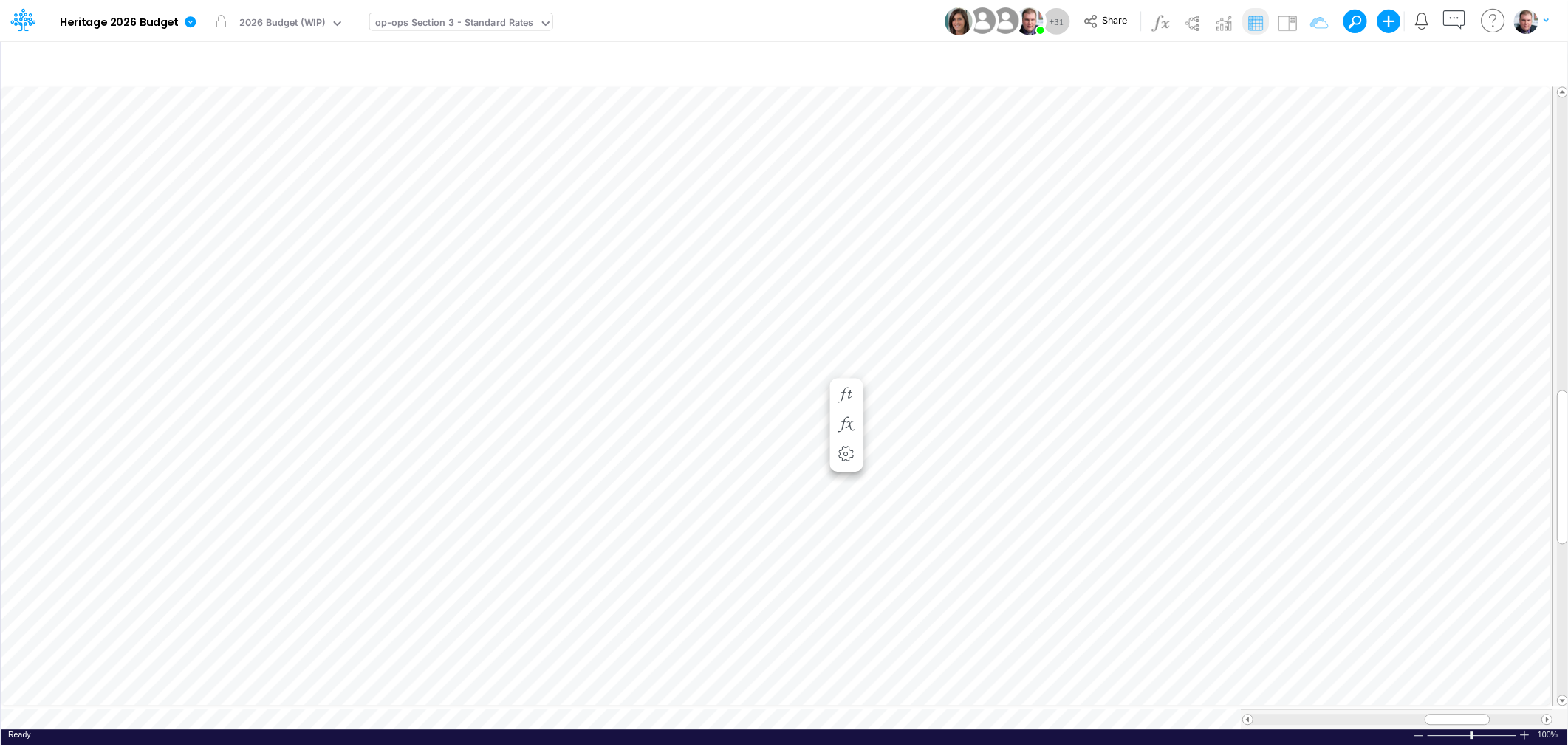
scroll to position [0, 1]
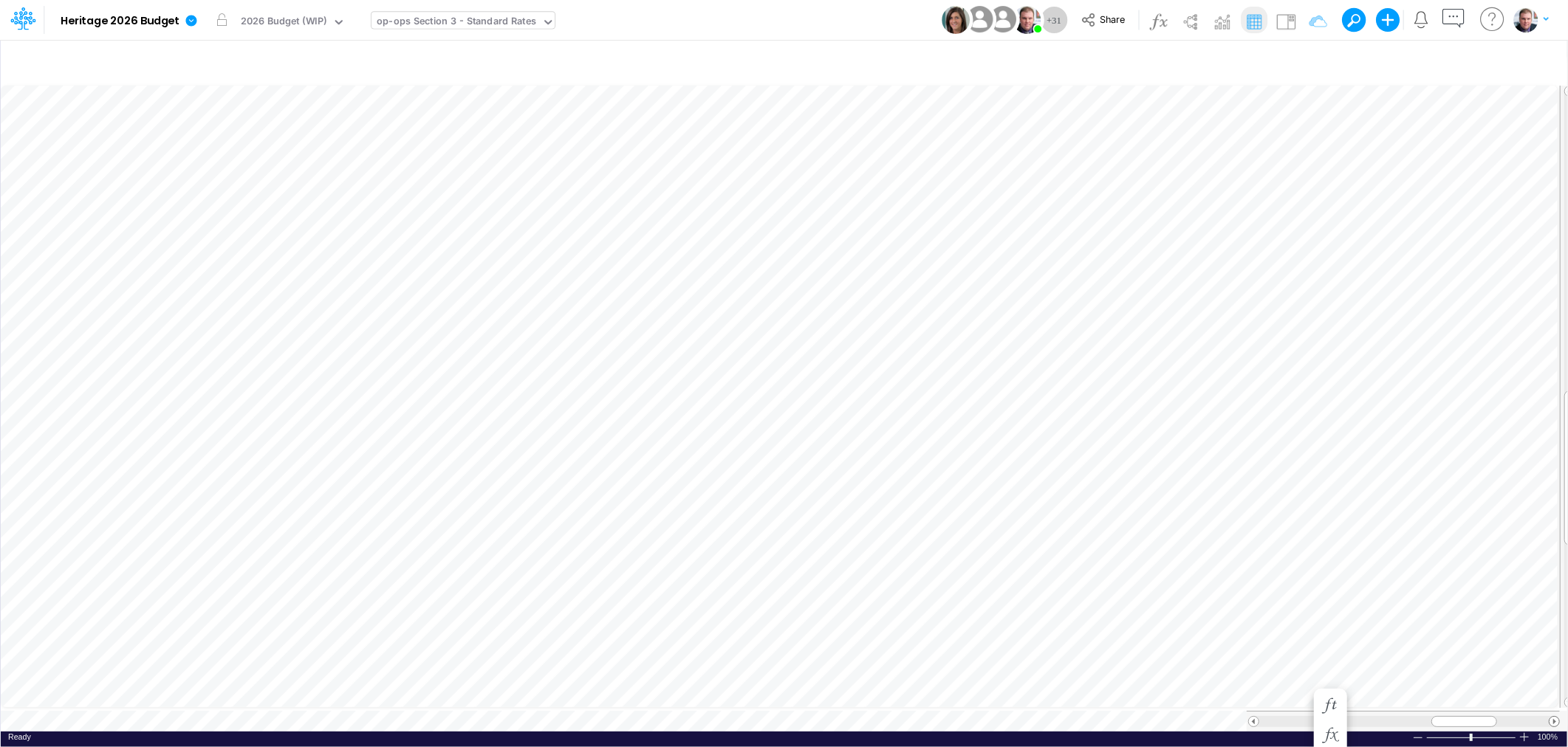
click at [1553, 717] on span at bounding box center [1554, 721] width 10 height 10
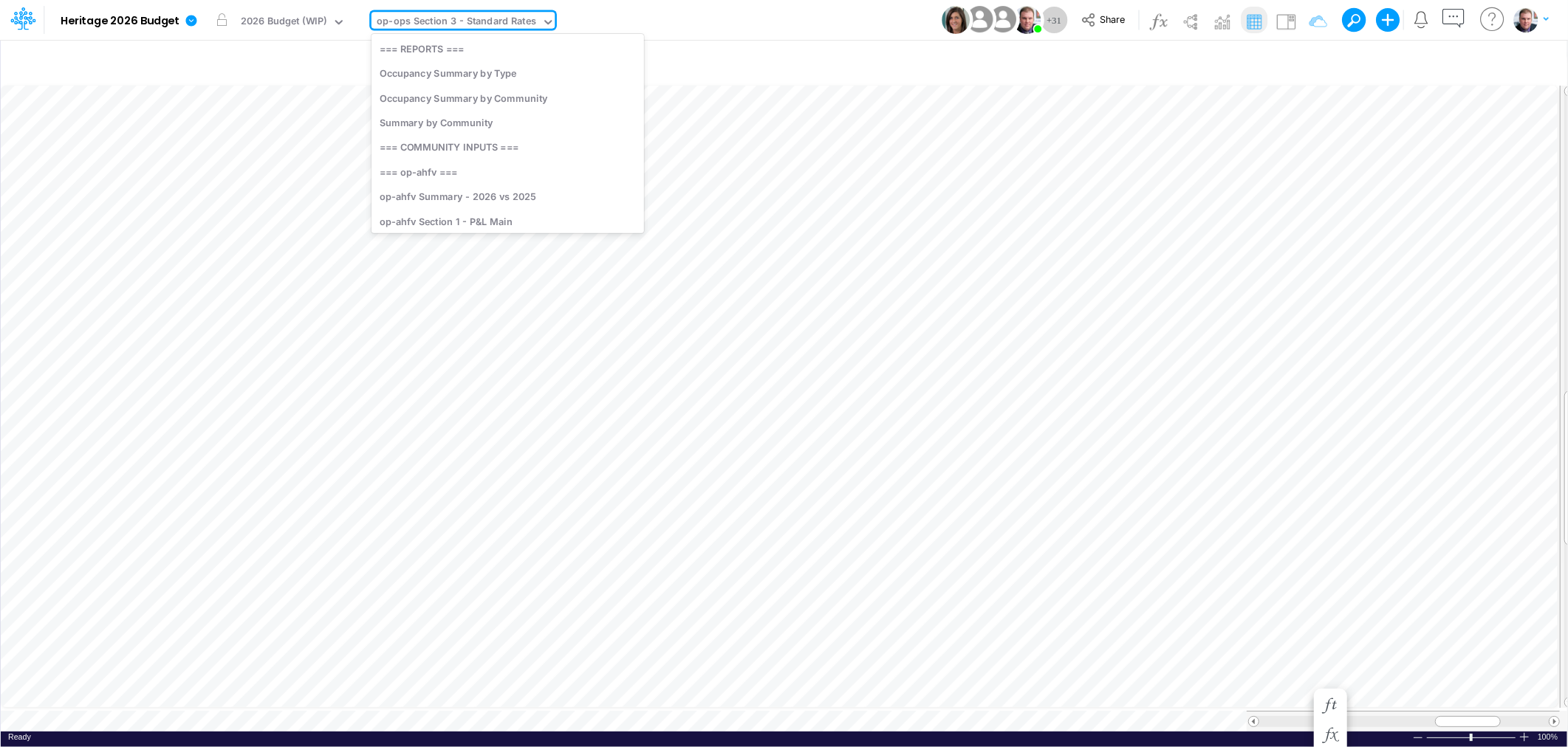
click at [446, 24] on div "op-ops Section 3 - Standard Rates" at bounding box center [456, 22] width 159 height 17
type input "fp"
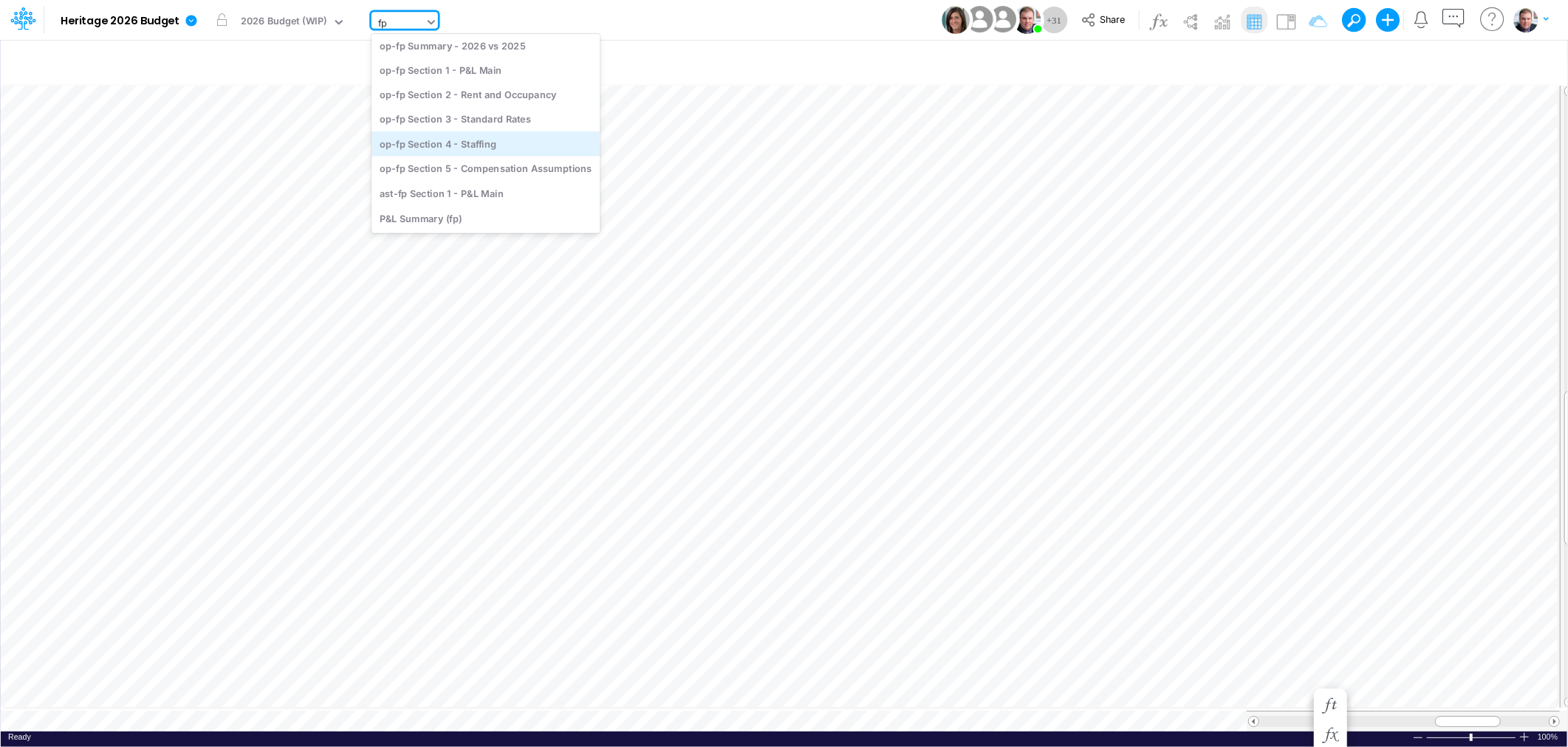
click at [496, 150] on div "op-fp Section 4 - Staffing" at bounding box center [486, 143] width 229 height 24
click at [443, 17] on div "op-fp Section 4 - Staffing" at bounding box center [435, 22] width 117 height 17
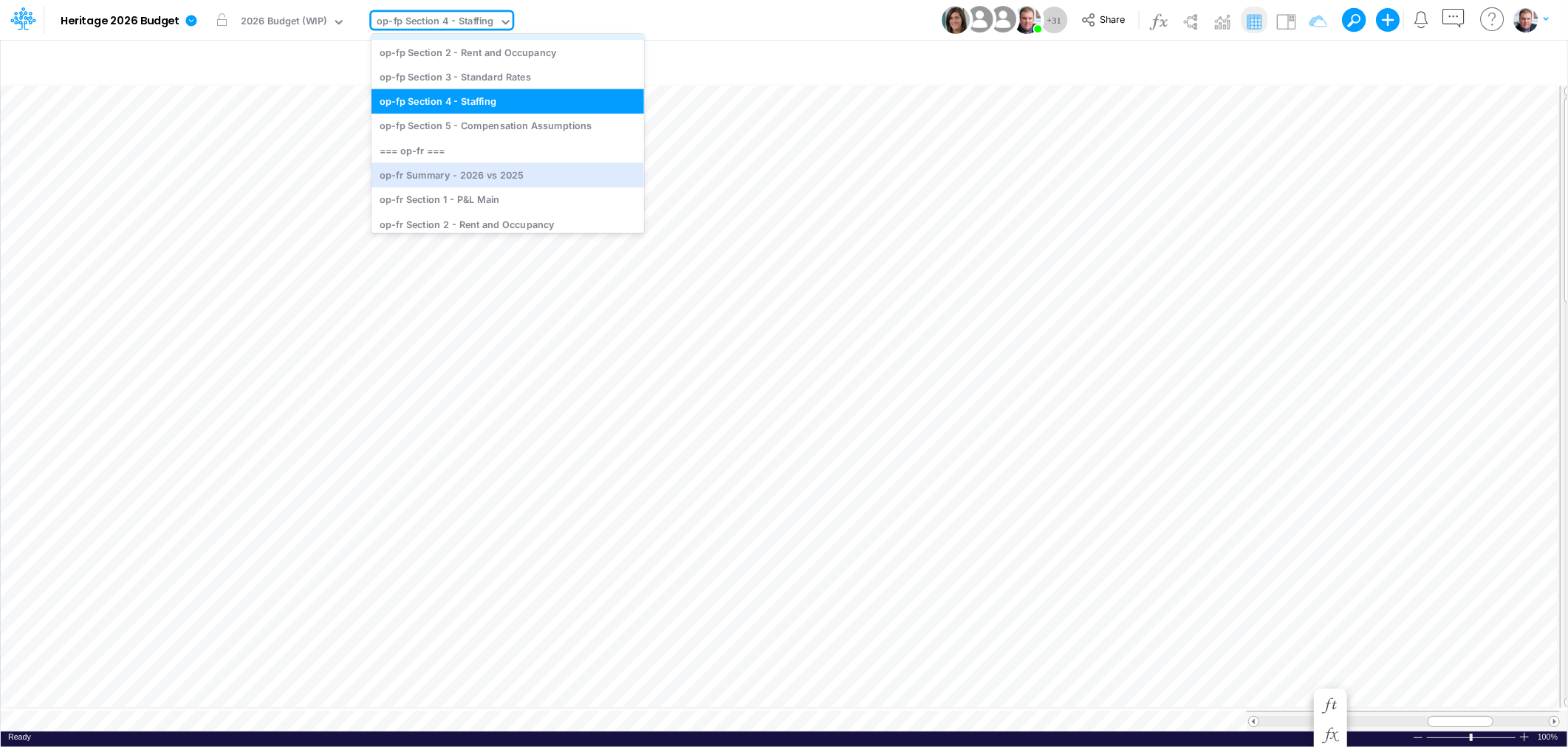
scroll to position [940, 0]
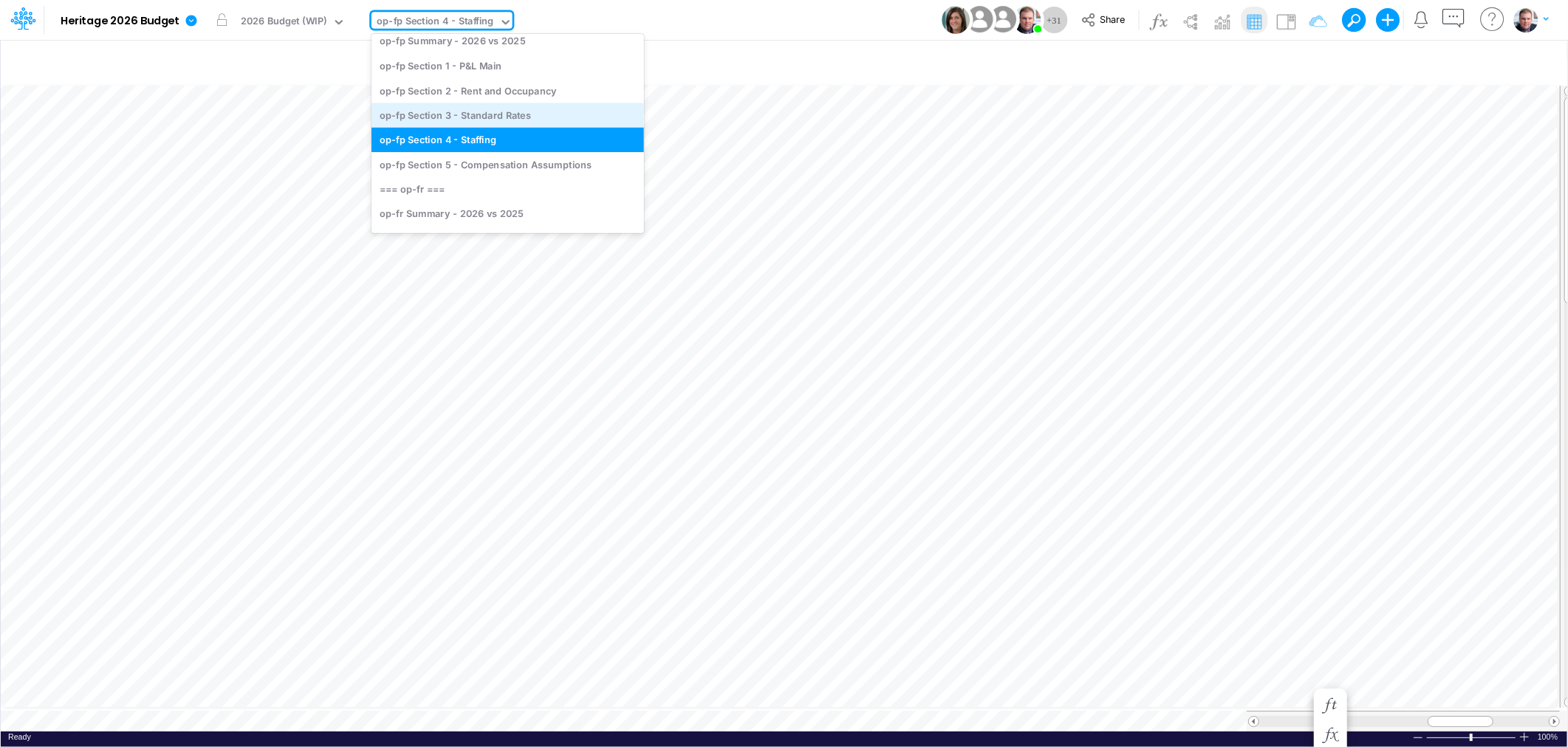
click at [498, 107] on div "op-fp Section 3 - Standard Rates" at bounding box center [508, 114] width 272 height 24
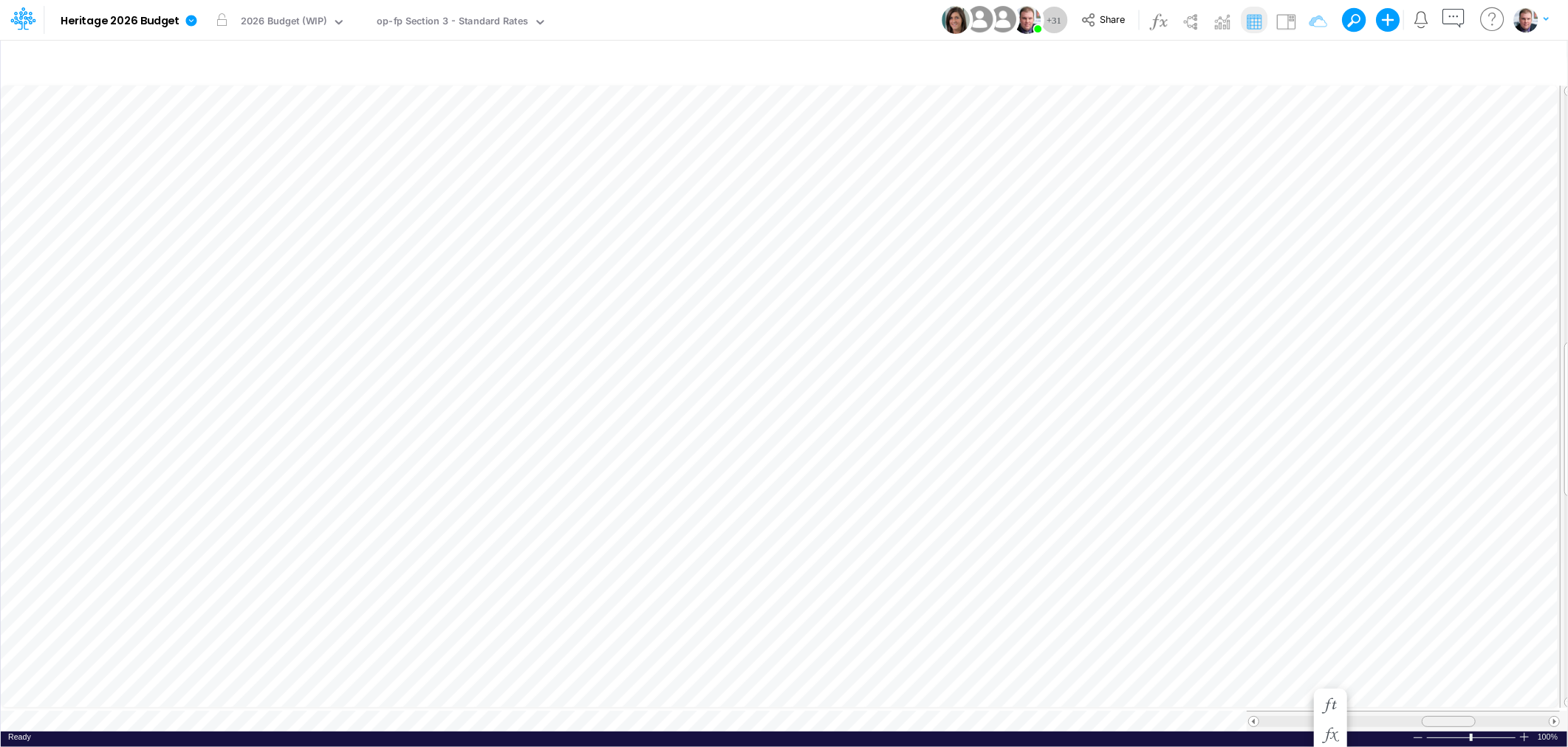
drag, startPoint x: 1415, startPoint y: 717, endPoint x: 1439, endPoint y: 715, distance: 24.1
click at [1439, 717] on div at bounding box center [1449, 722] width 54 height 11
click at [438, 19] on div "op-fp Section 3 - Standard Rates" at bounding box center [453, 22] width 151 height 17
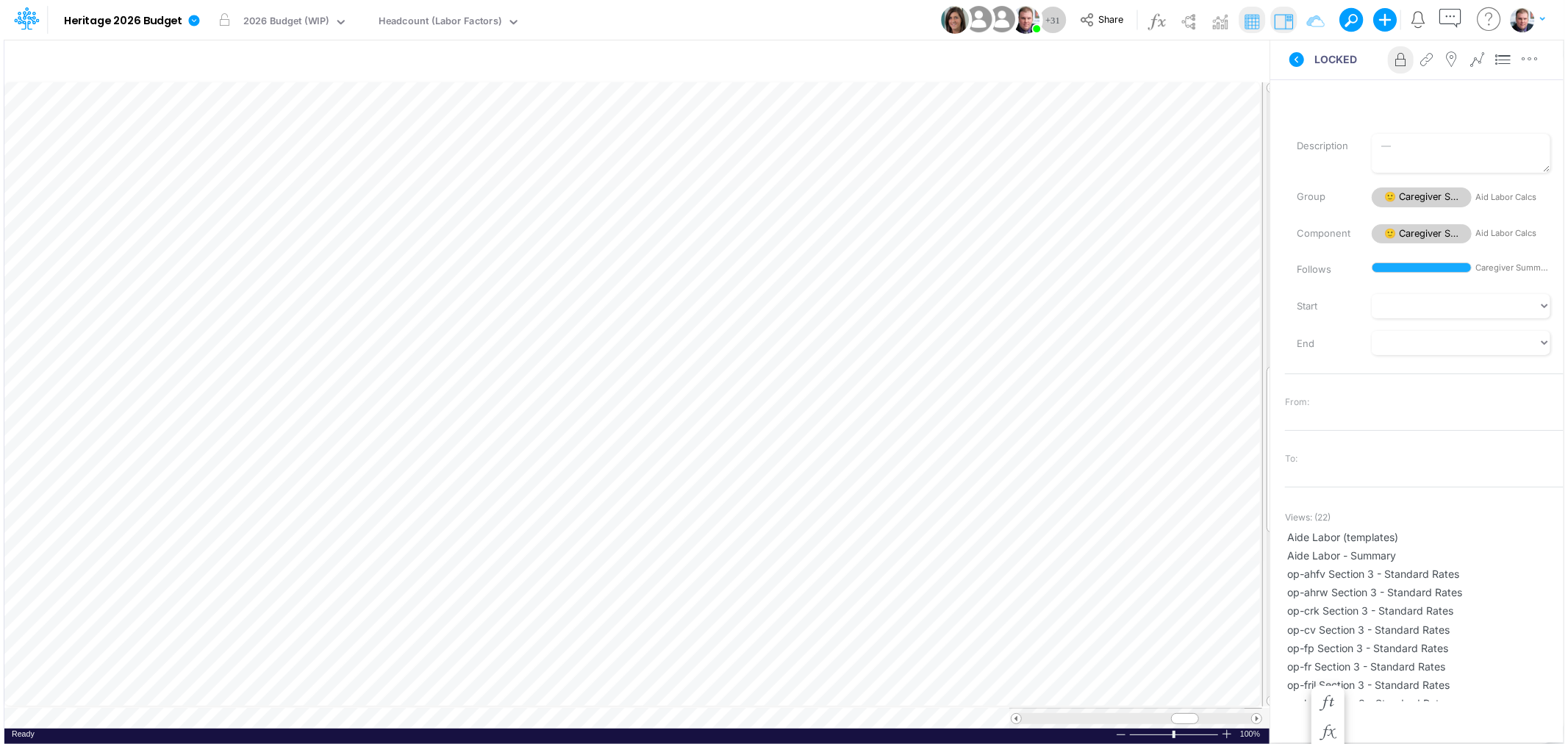
scroll to position [0, 1]
click at [1294, 22] on img at bounding box center [1287, 21] width 24 height 24
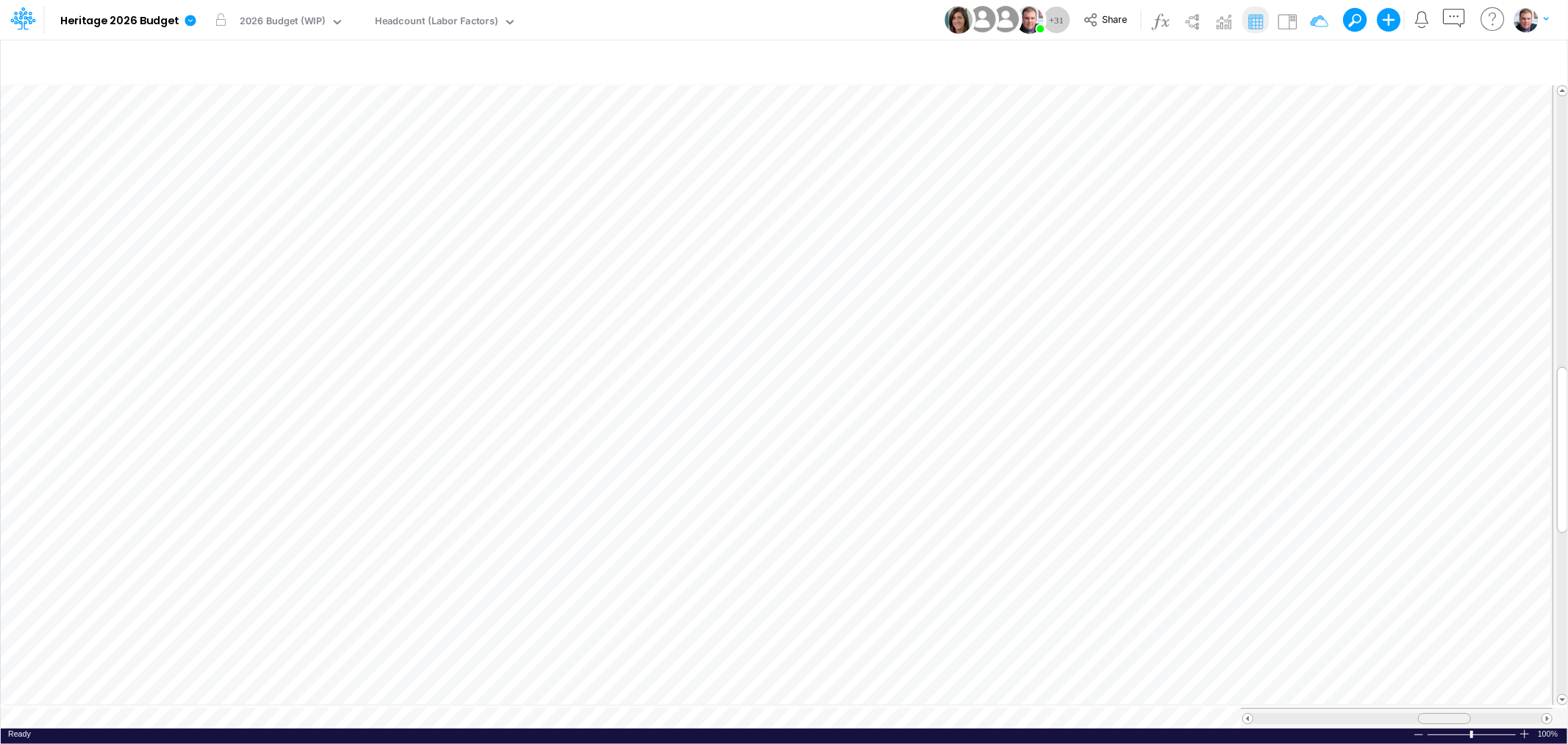
drag, startPoint x: 1455, startPoint y: 709, endPoint x: 1393, endPoint y: 706, distance: 62.1
click at [1441, 714] on span at bounding box center [1444, 718] width 10 height 10
click at [465, 14] on div "op-ops Section 3 - Standard Rates" at bounding box center [454, 22] width 158 height 17
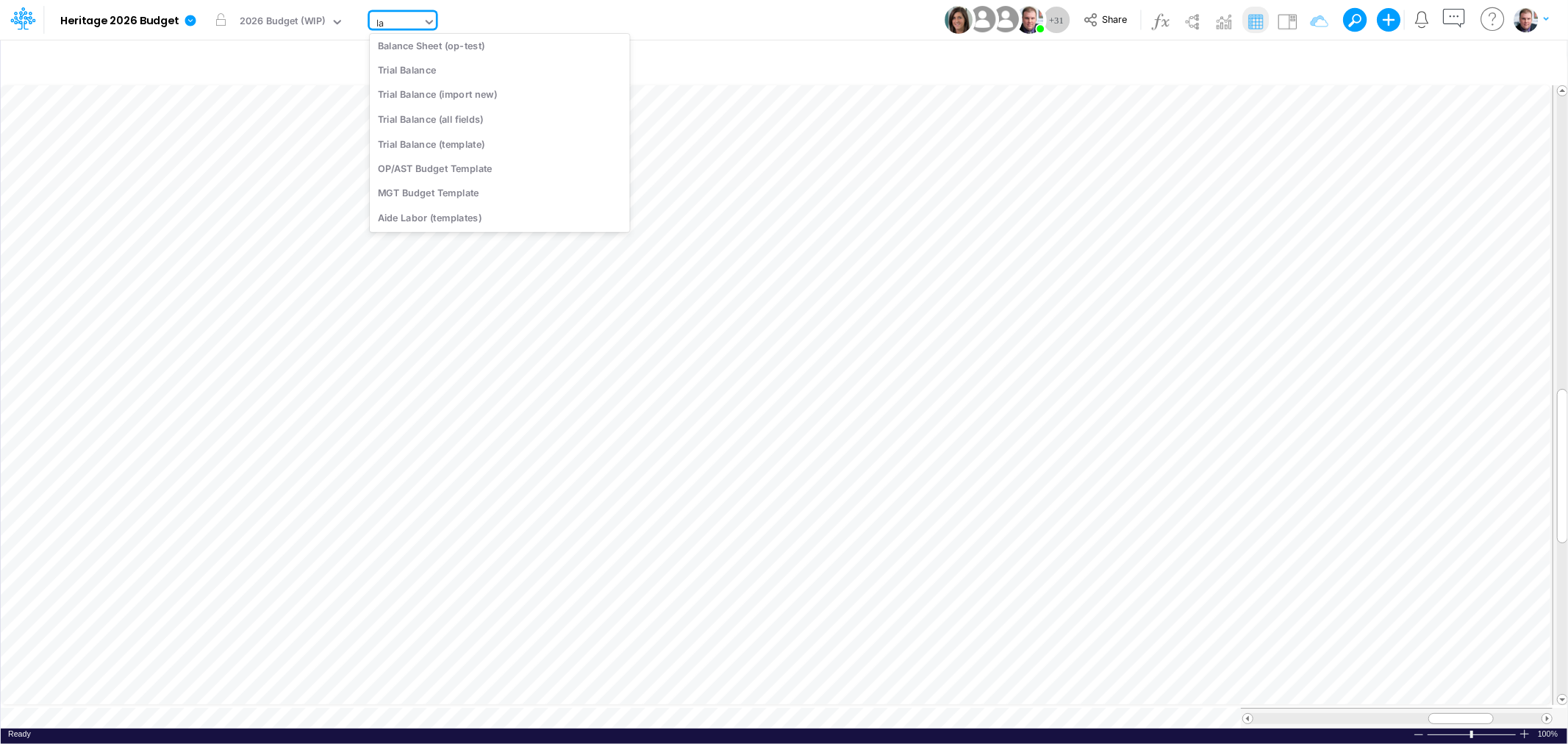
scroll to position [112, 0]
type input "labor"
click at [523, 105] on div "Aide Labor - Calculations - Single Community" at bounding box center [500, 97] width 260 height 24
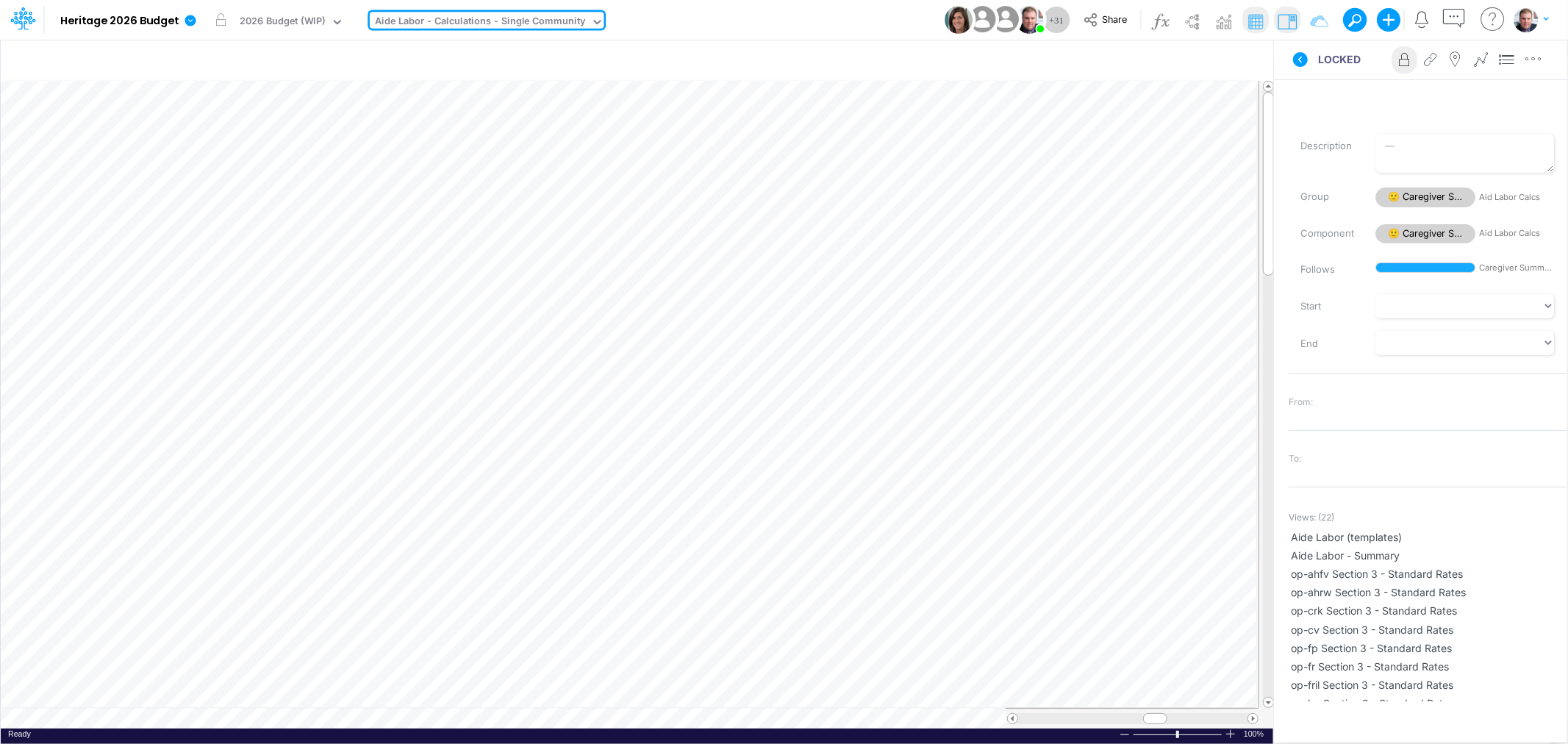
click at [1290, 22] on img at bounding box center [1287, 21] width 24 height 24
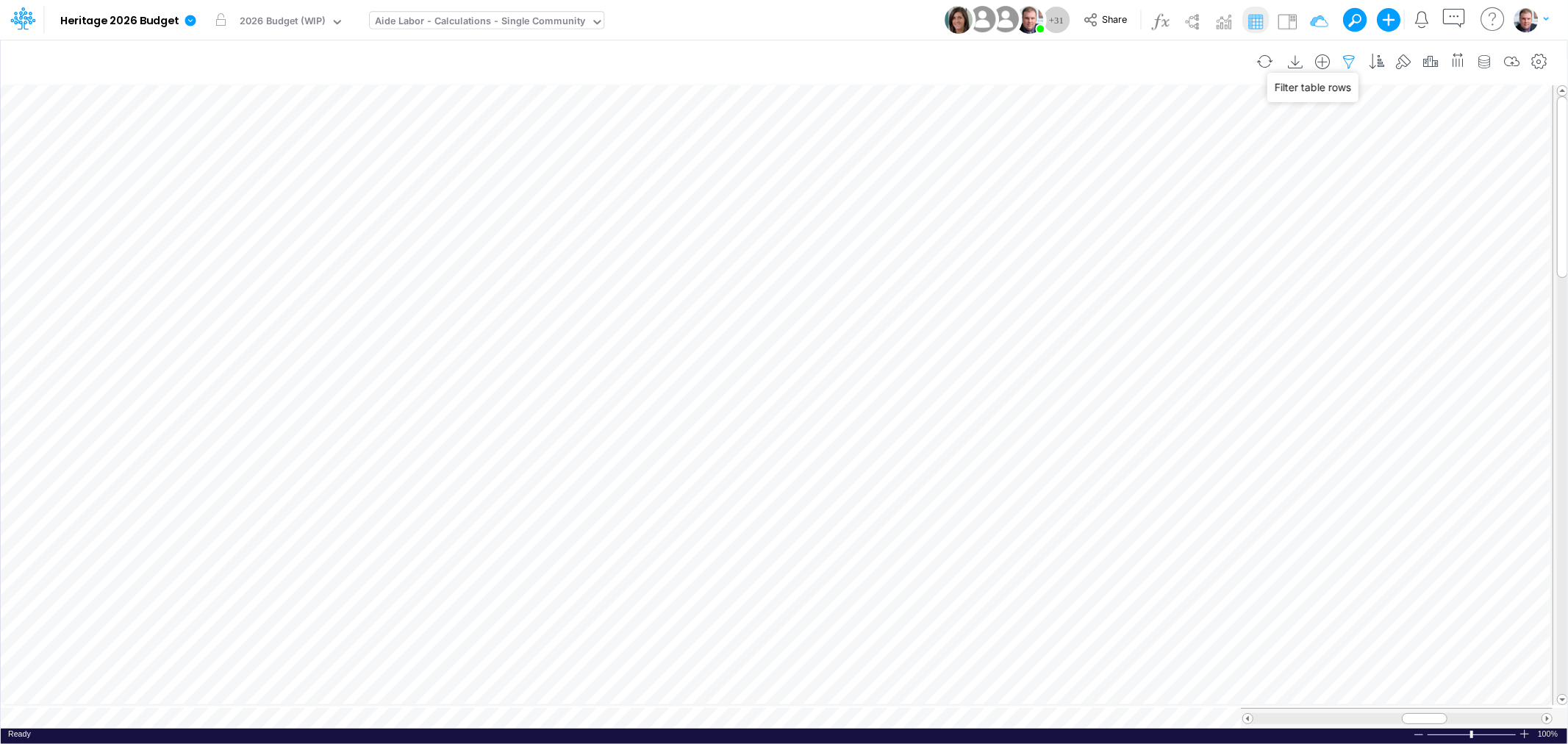
click at [1351, 61] on icon "button" at bounding box center [1349, 61] width 22 height 15
select select "tableSearchOR"
click at [774, 25] on div "Model Heritage 2026 Budget Edit model settings Duplicate Import QuickBooks Quic…" at bounding box center [784, 19] width 1411 height 40
click at [1481, 58] on icon "button" at bounding box center [1485, 61] width 22 height 15
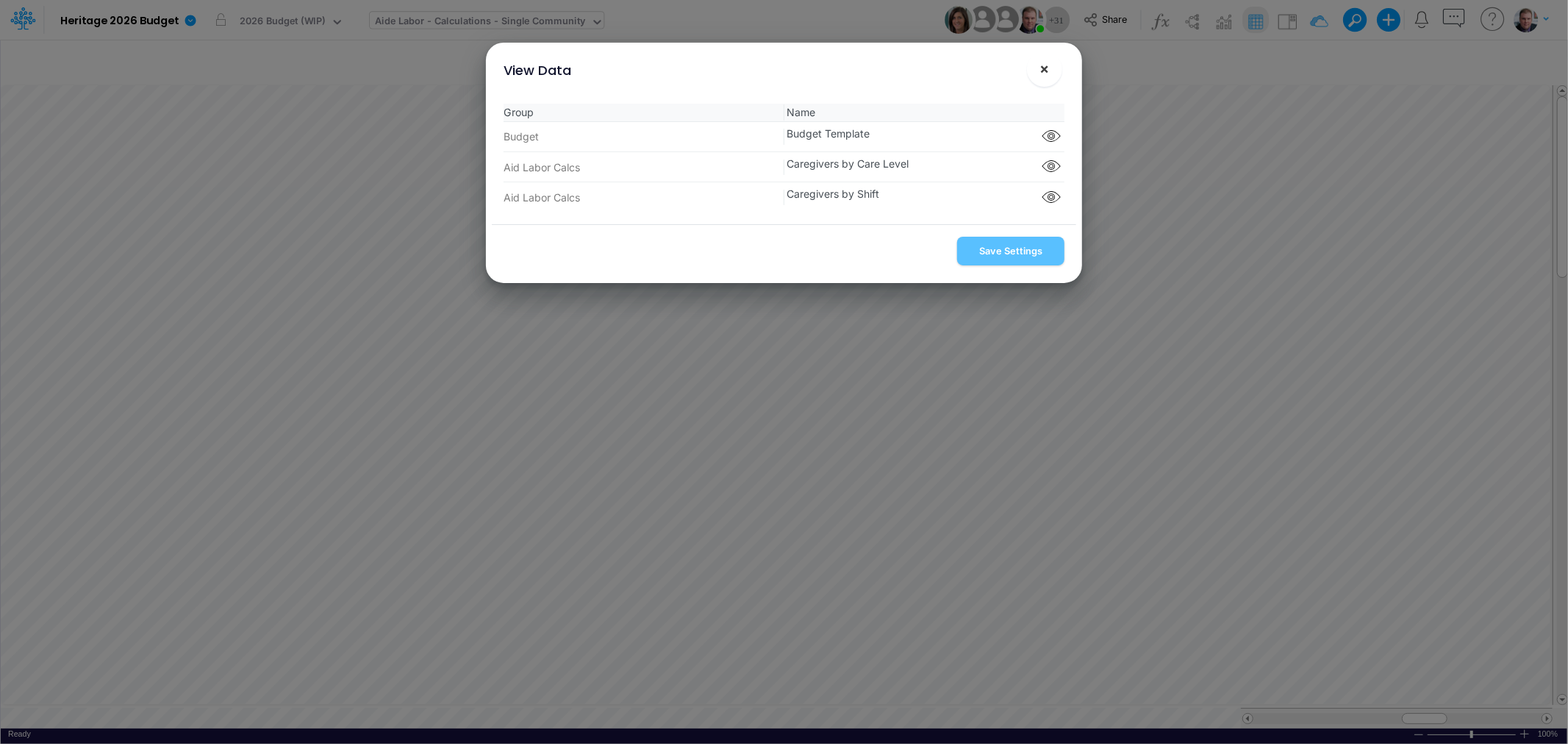
click at [1038, 72] on button "×" at bounding box center [1045, 69] width 35 height 35
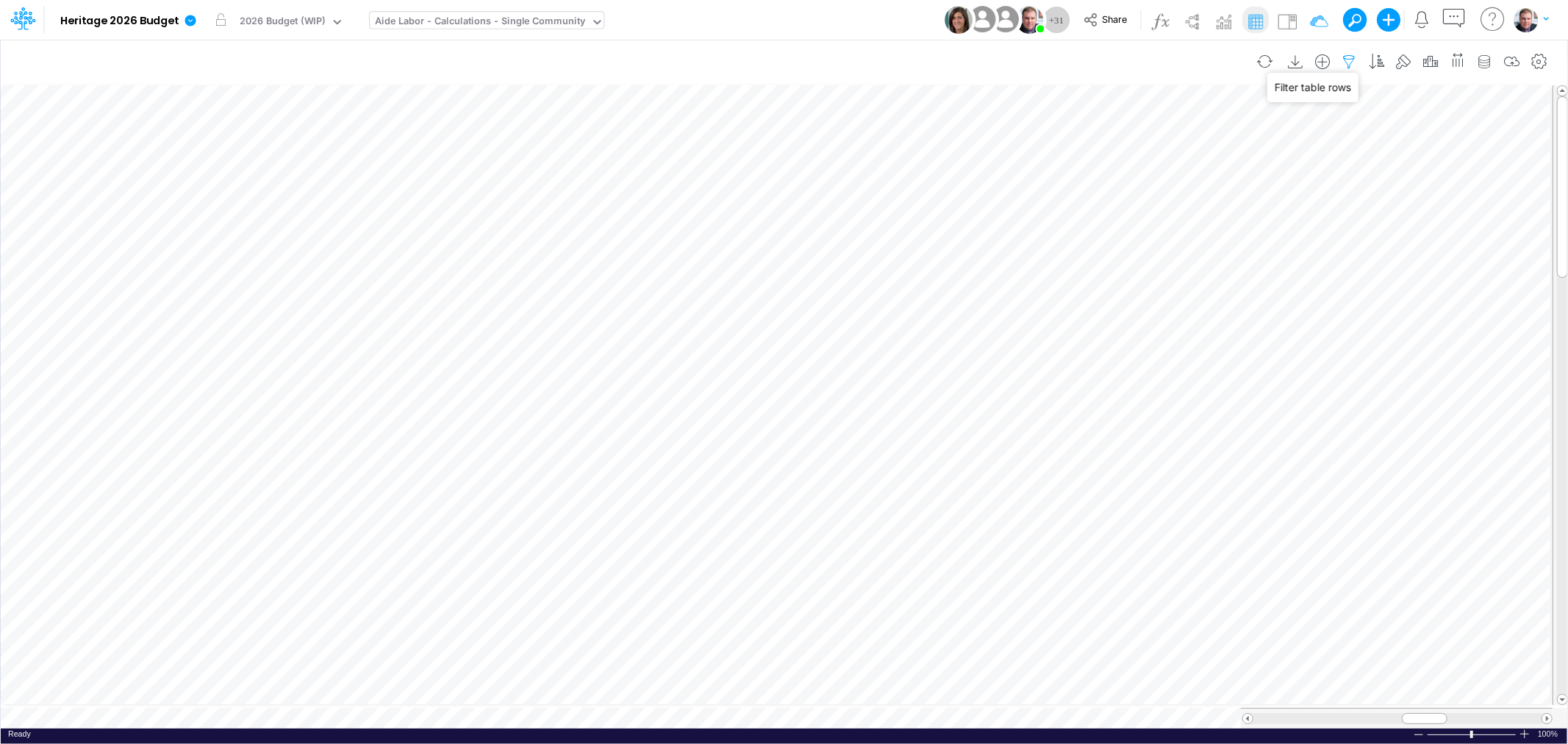
click at [1346, 62] on icon "button" at bounding box center [1349, 61] width 22 height 15
select select "tableSearchOR"
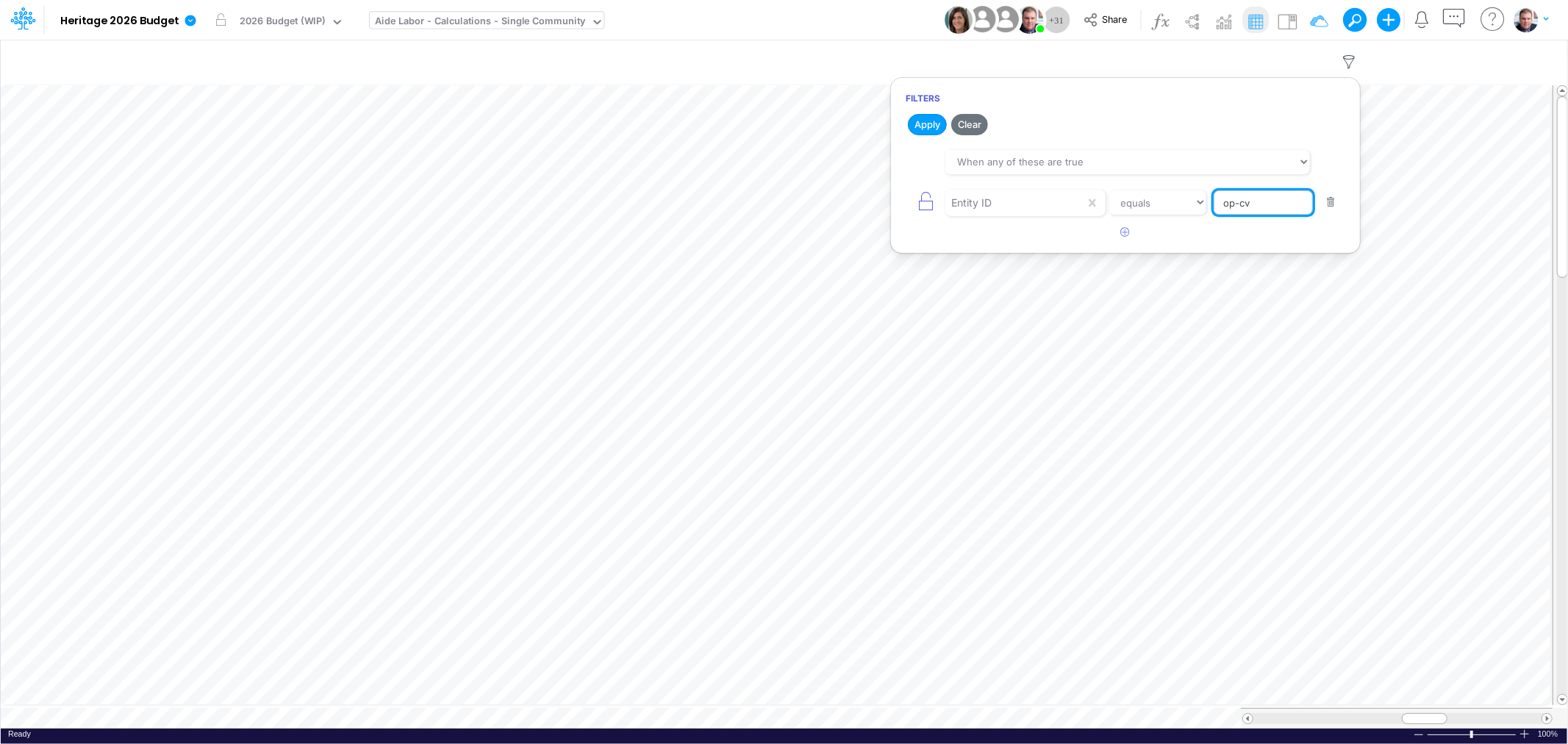
drag, startPoint x: 1264, startPoint y: 196, endPoint x: 1238, endPoint y: 198, distance: 26.1
click at [1238, 198] on input "op-cv" at bounding box center [1263, 203] width 99 height 25
type input "op-fp"
click at [929, 123] on button "Apply" at bounding box center [928, 125] width 39 height 21
click at [932, 116] on button "Apply" at bounding box center [928, 125] width 39 height 21
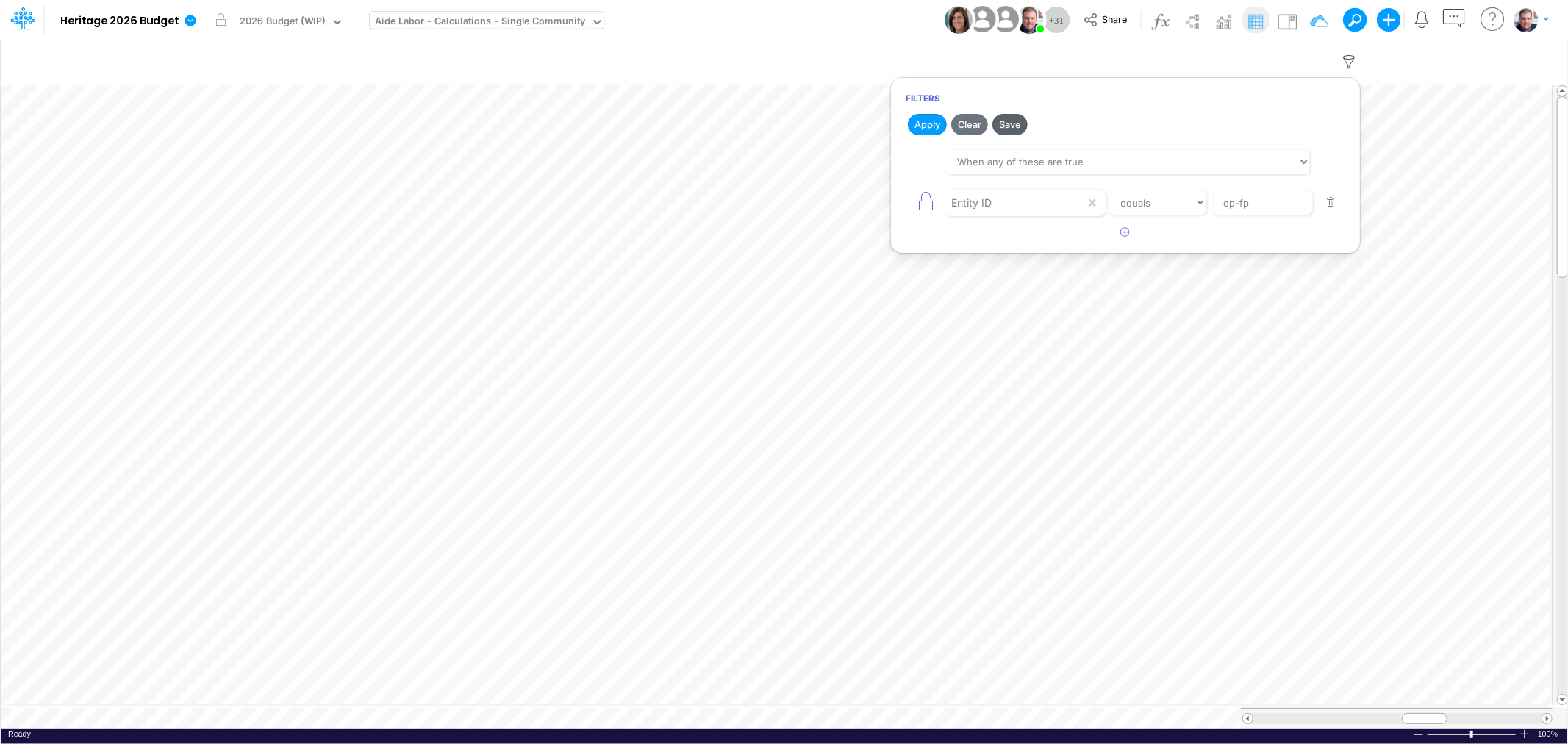
click at [1019, 122] on button "Save" at bounding box center [1010, 125] width 35 height 21
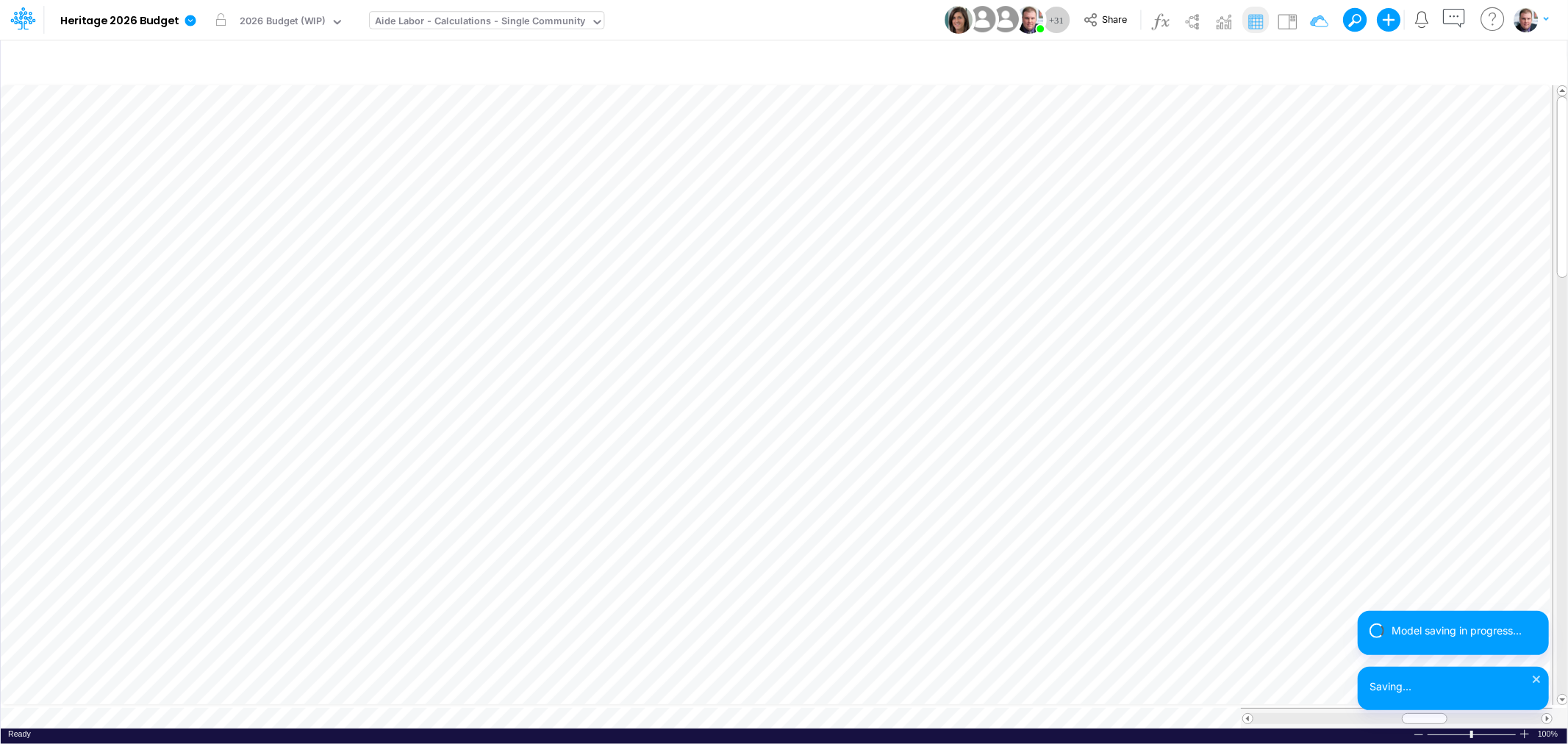
scroll to position [0, 1]
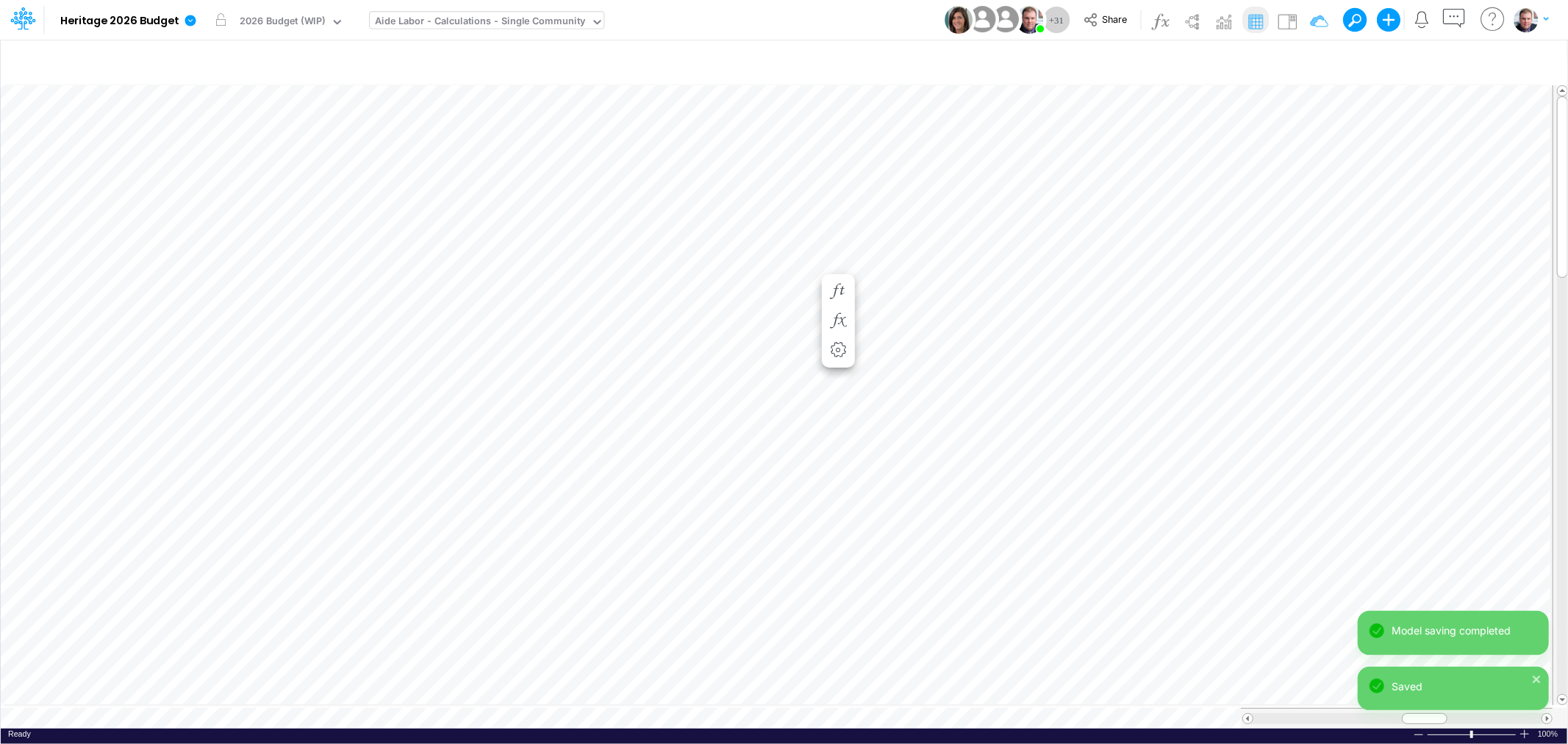
scroll to position [0, 1]
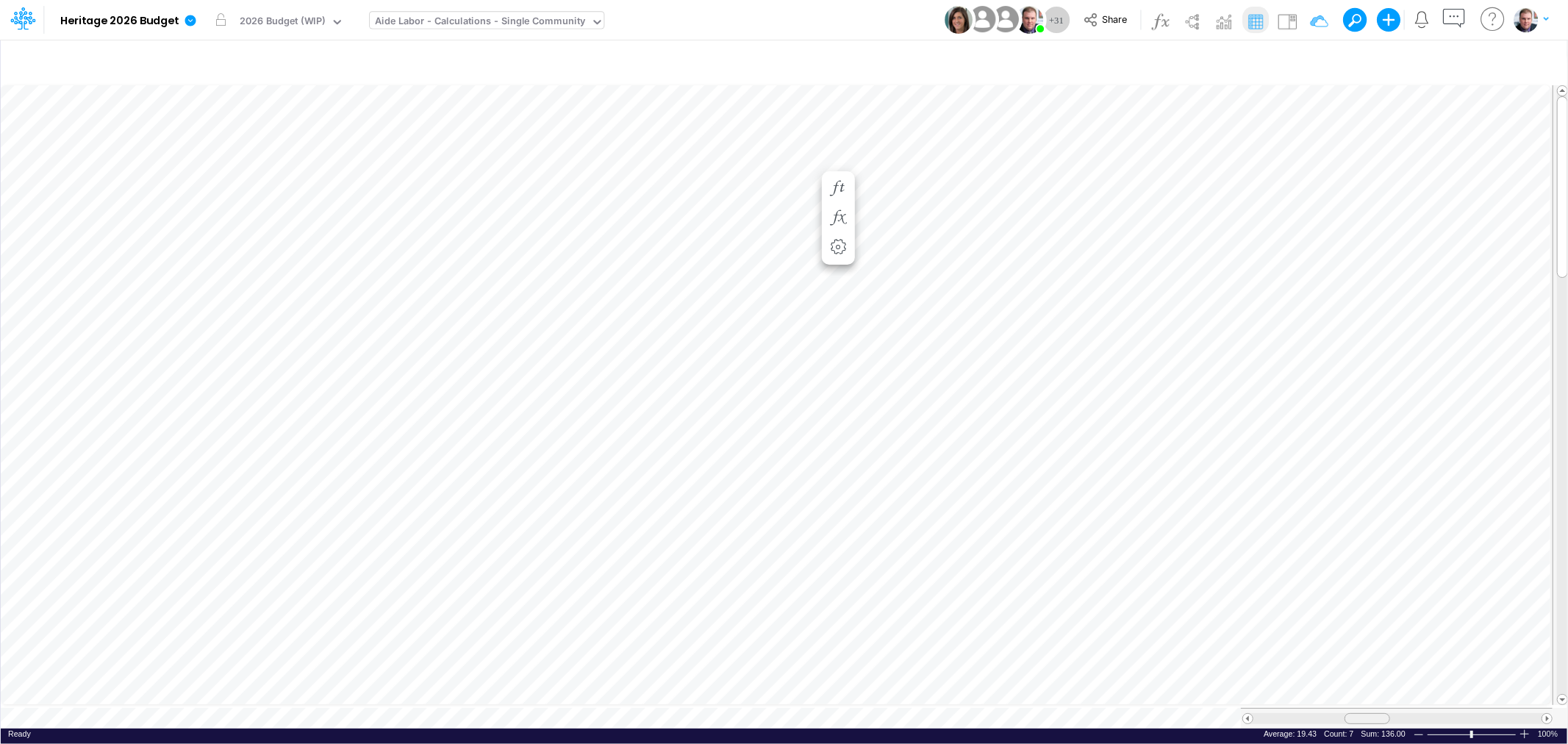
drag, startPoint x: 1430, startPoint y: 709, endPoint x: 1372, endPoint y: 709, distance: 58.0
click at [1372, 714] on div at bounding box center [1367, 719] width 45 height 11
